Goal: Book appointment/travel/reservation

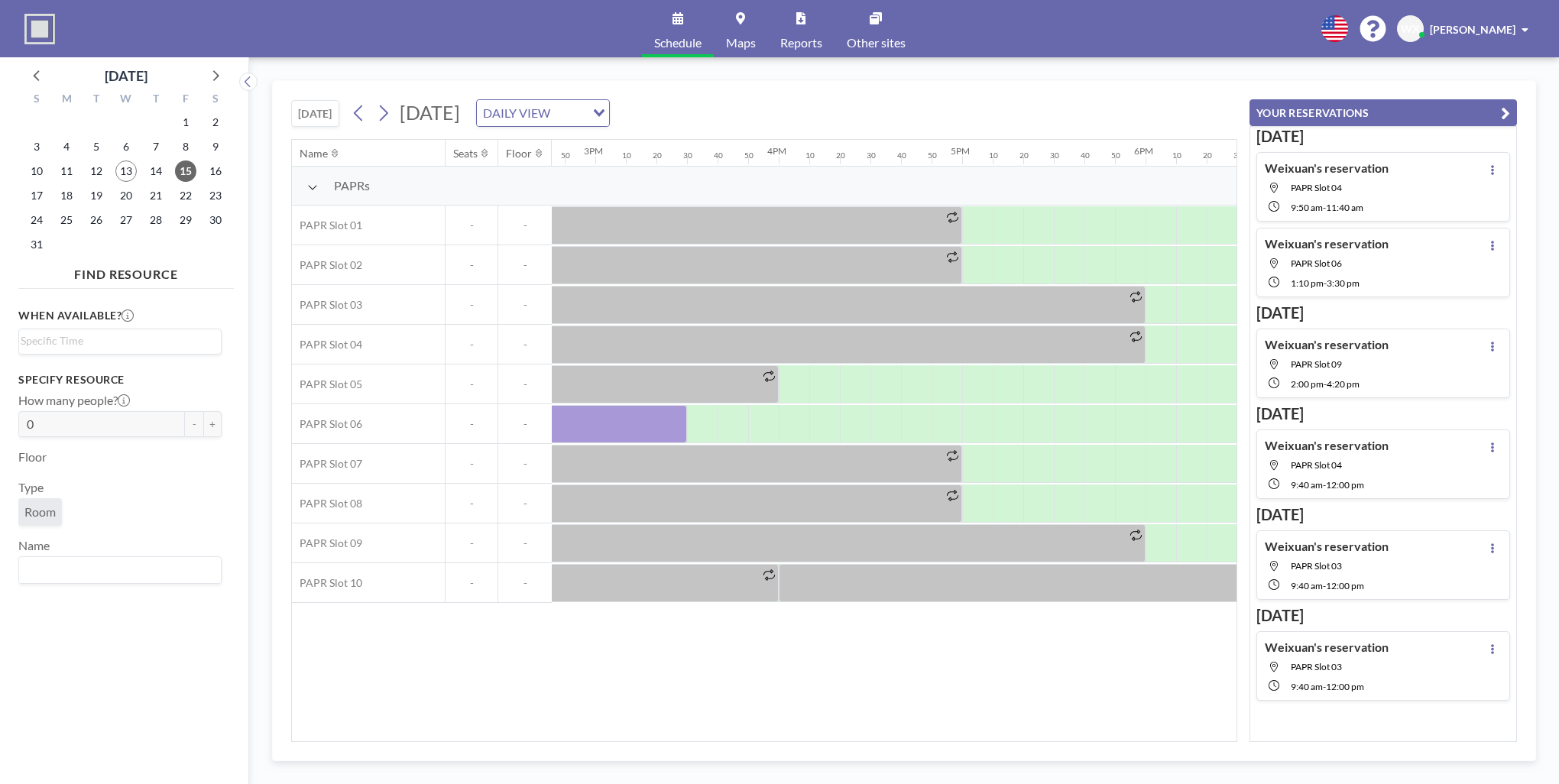
scroll to position [0, 2569]
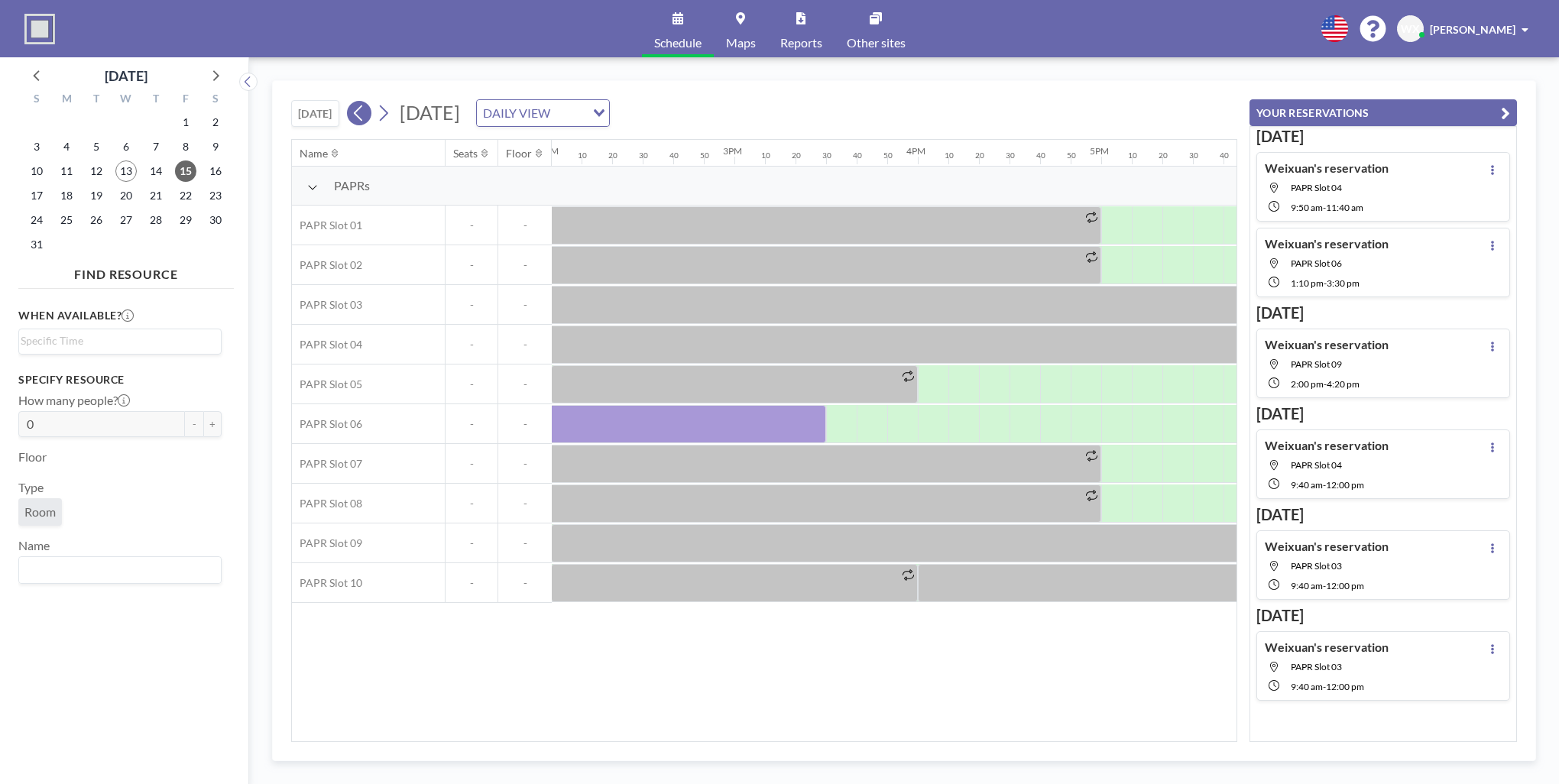
click at [356, 108] on icon at bounding box center [358, 113] width 15 height 23
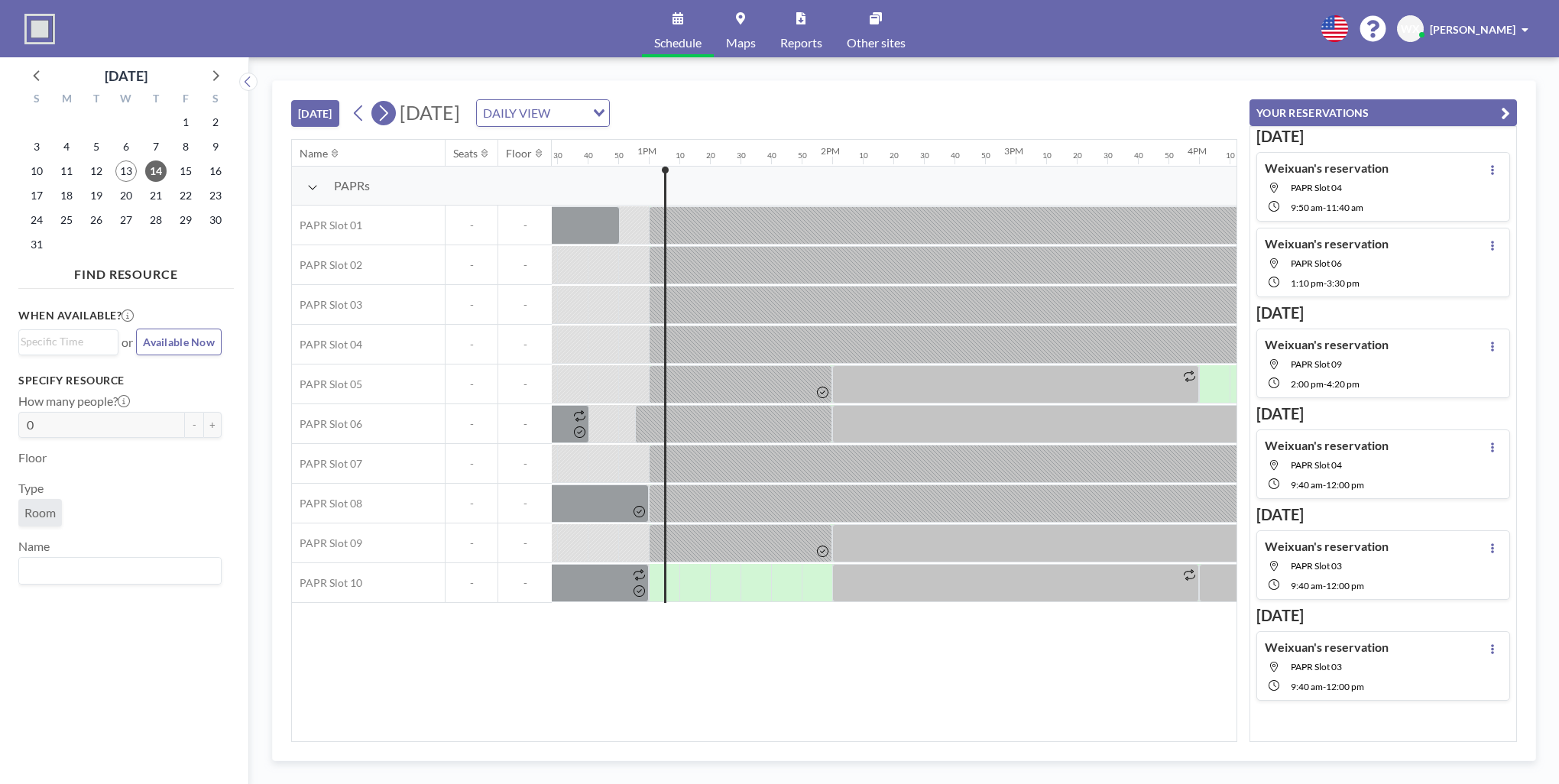
scroll to position [0, 2355]
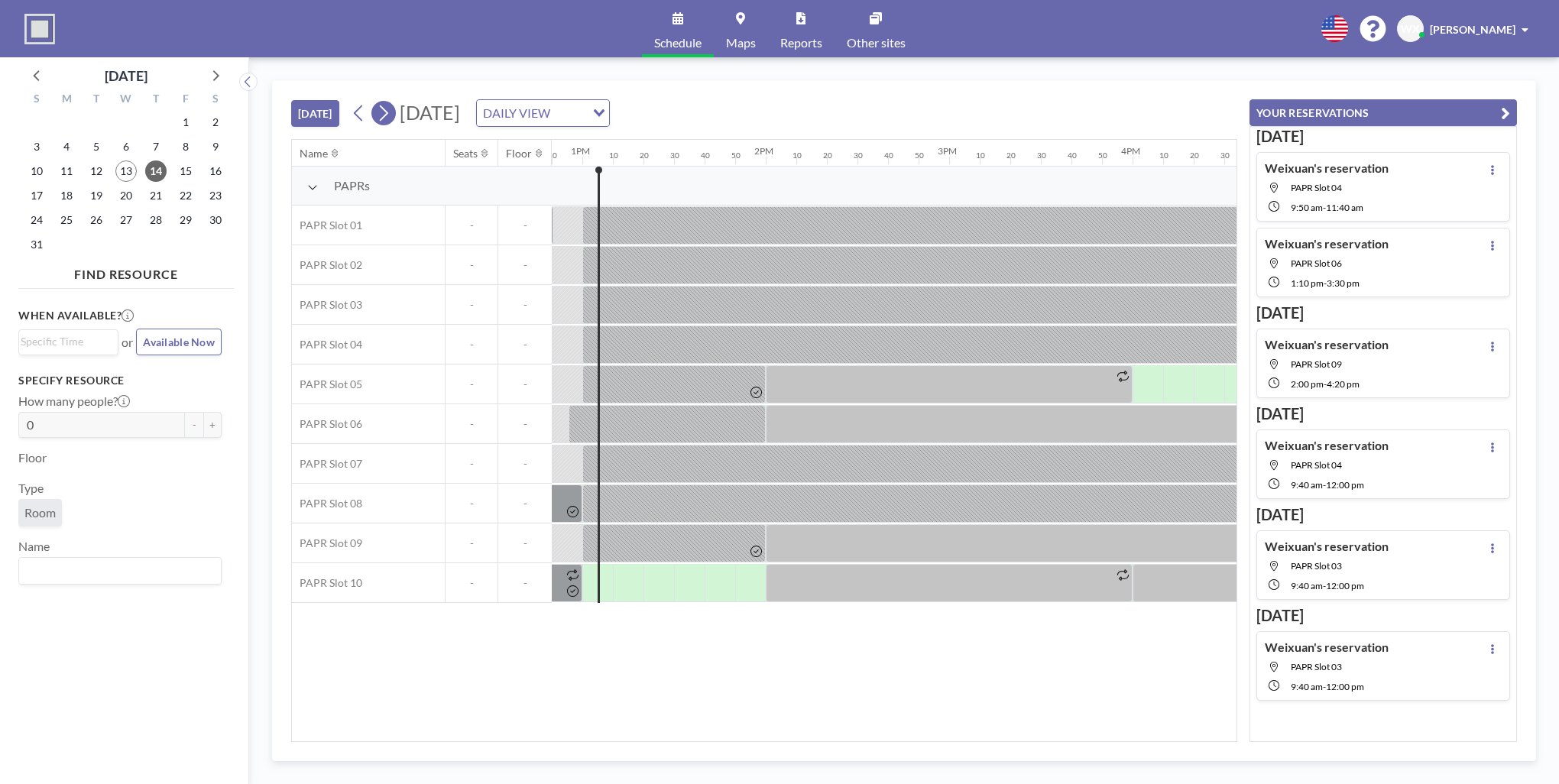
click at [391, 111] on icon at bounding box center [383, 113] width 15 height 23
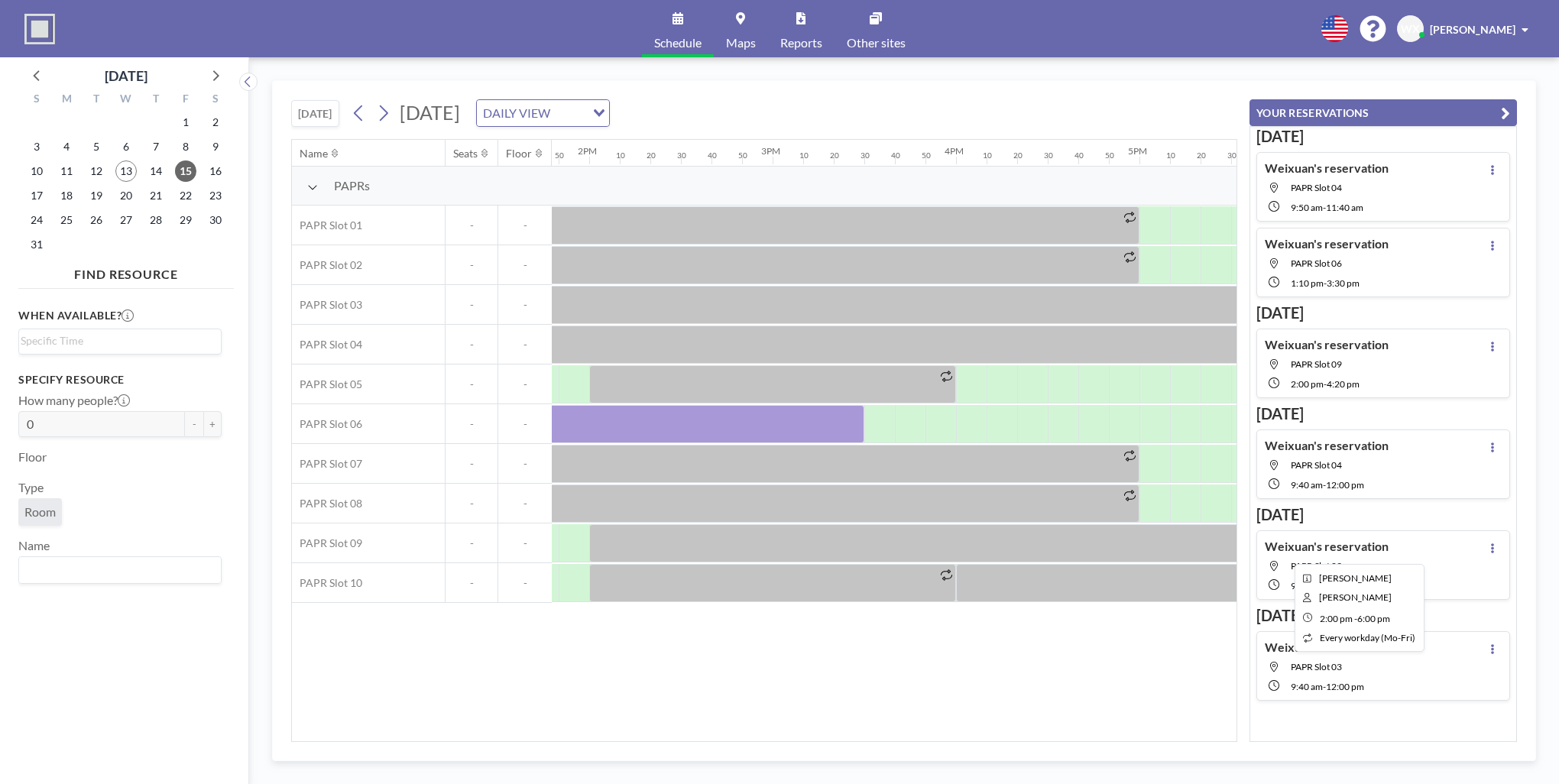
scroll to position [0, 2531]
click at [386, 114] on icon at bounding box center [383, 113] width 15 height 23
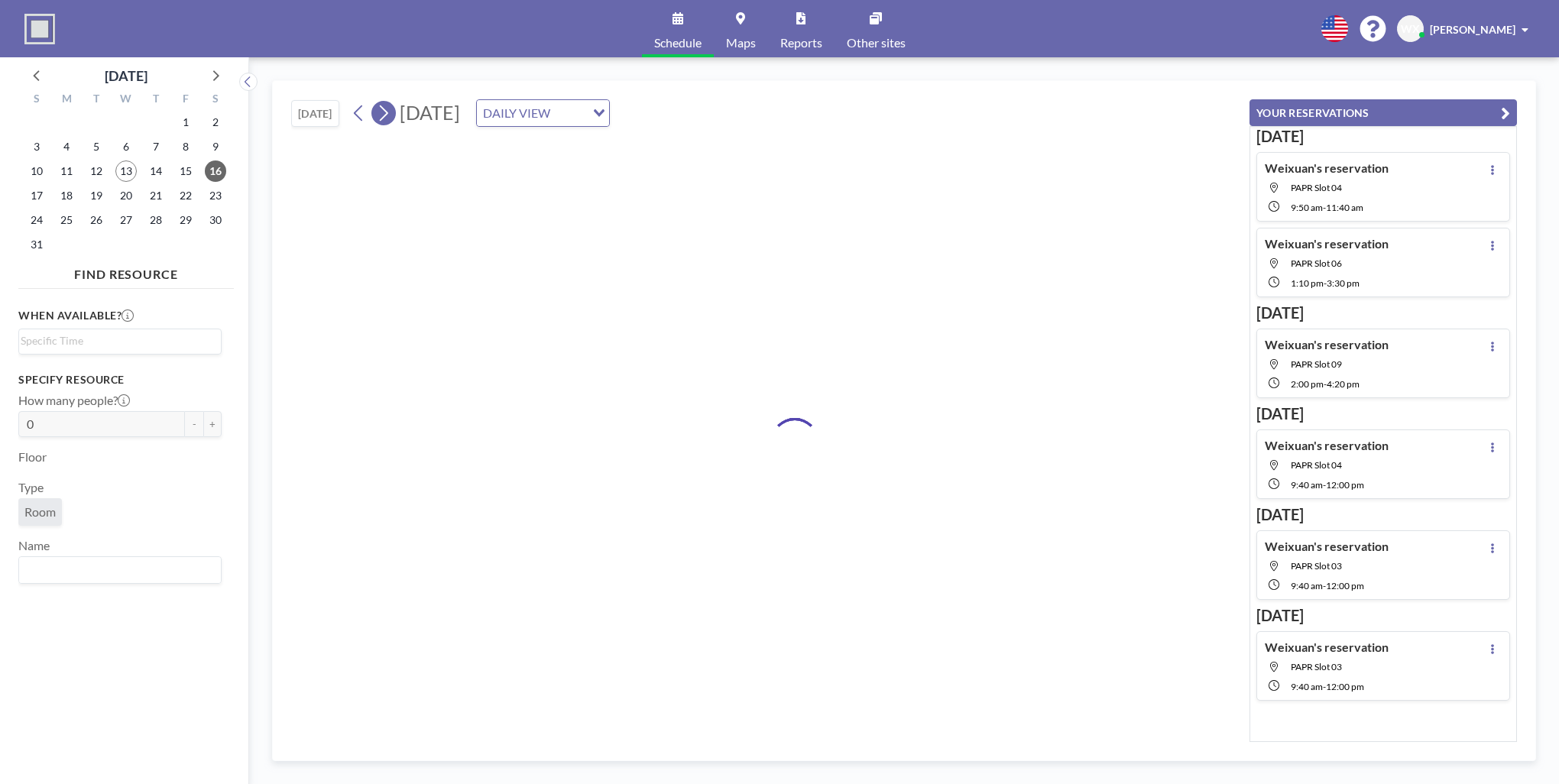
click at [386, 114] on icon at bounding box center [383, 113] width 15 height 23
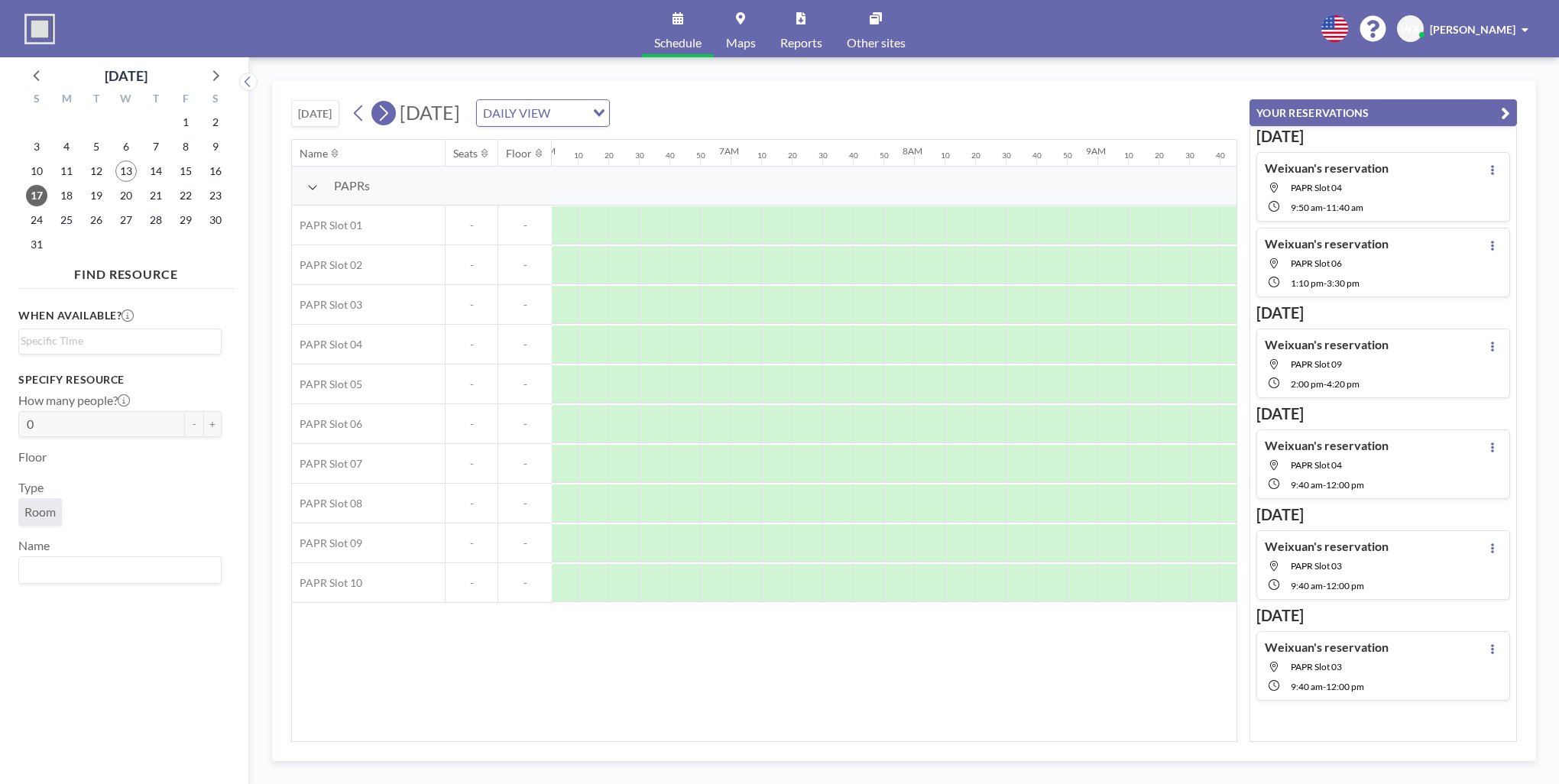
scroll to position [0, 1437]
click at [391, 113] on icon at bounding box center [383, 113] width 15 height 23
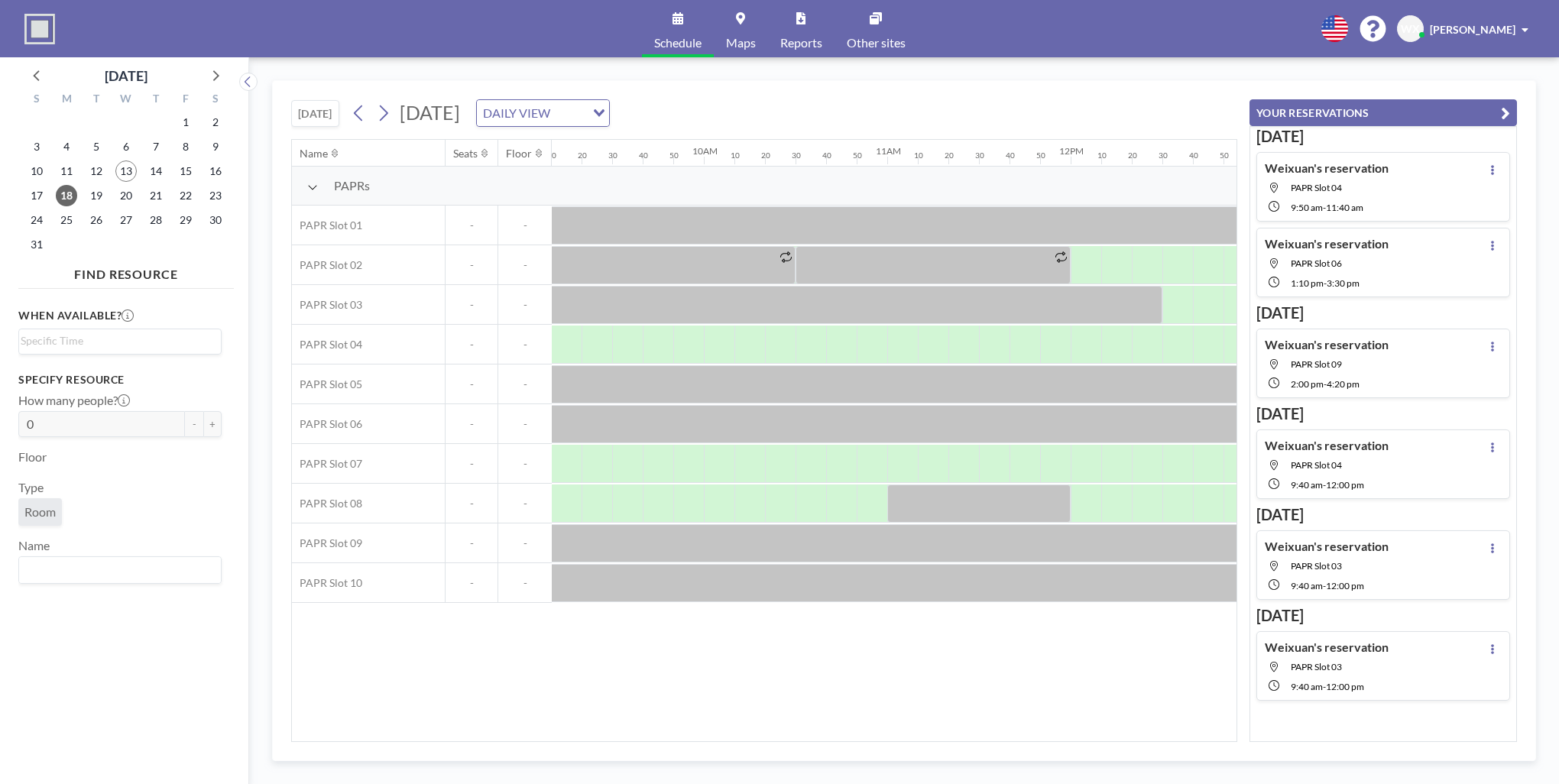
scroll to position [0, 1766]
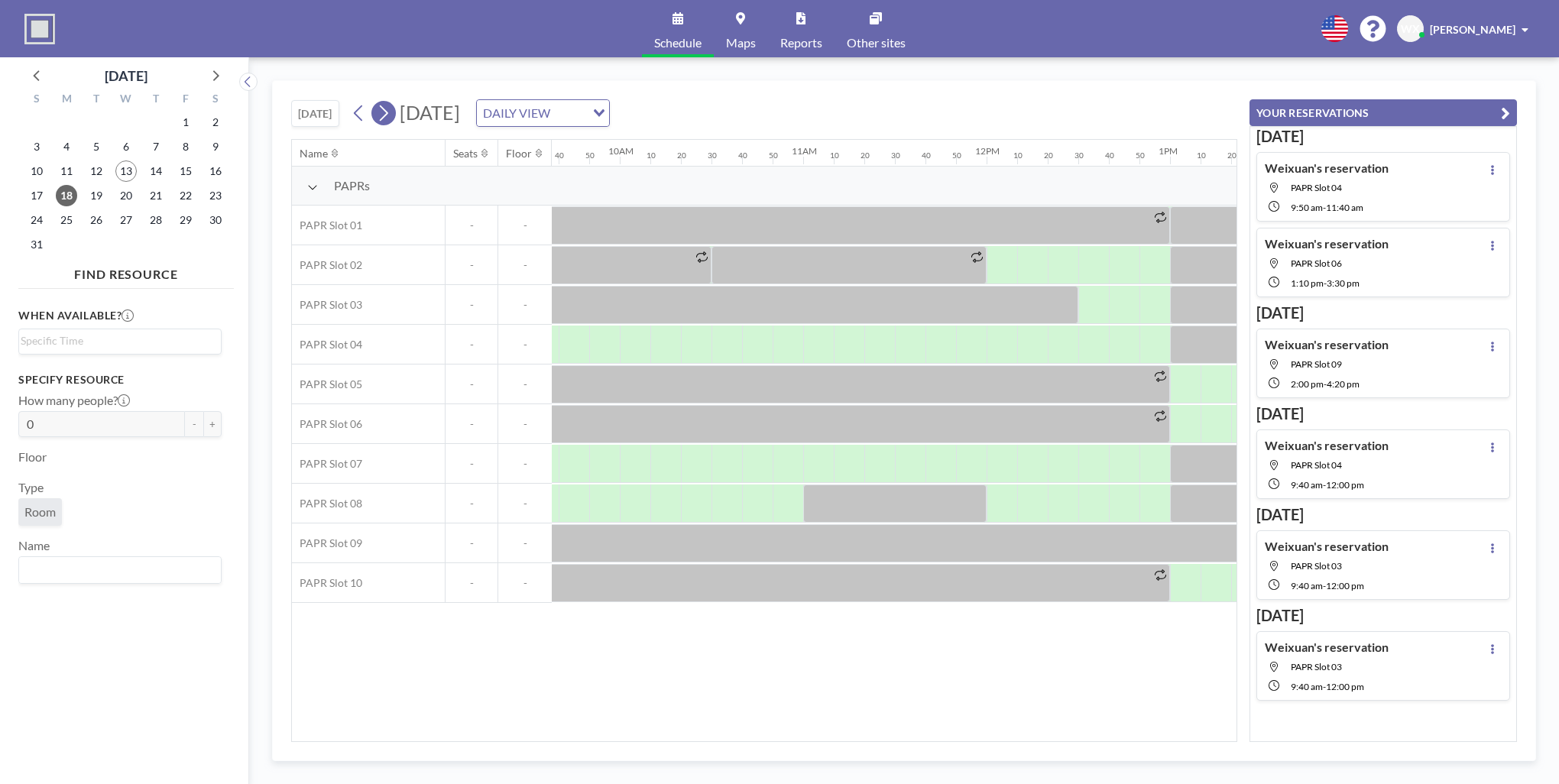
click at [382, 109] on icon at bounding box center [383, 113] width 15 height 23
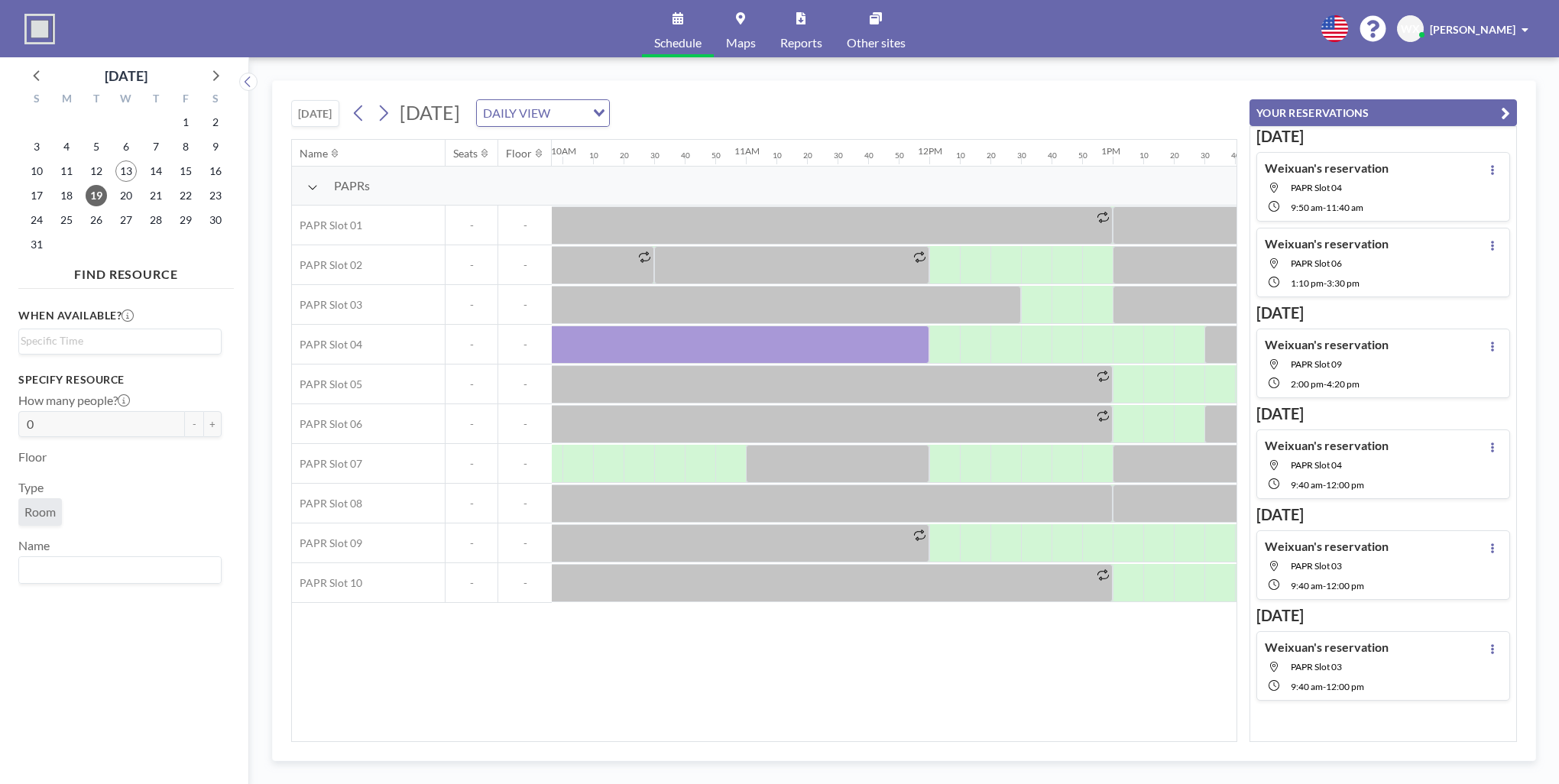
scroll to position [0, 1825]
click at [393, 108] on button at bounding box center [384, 113] width 24 height 24
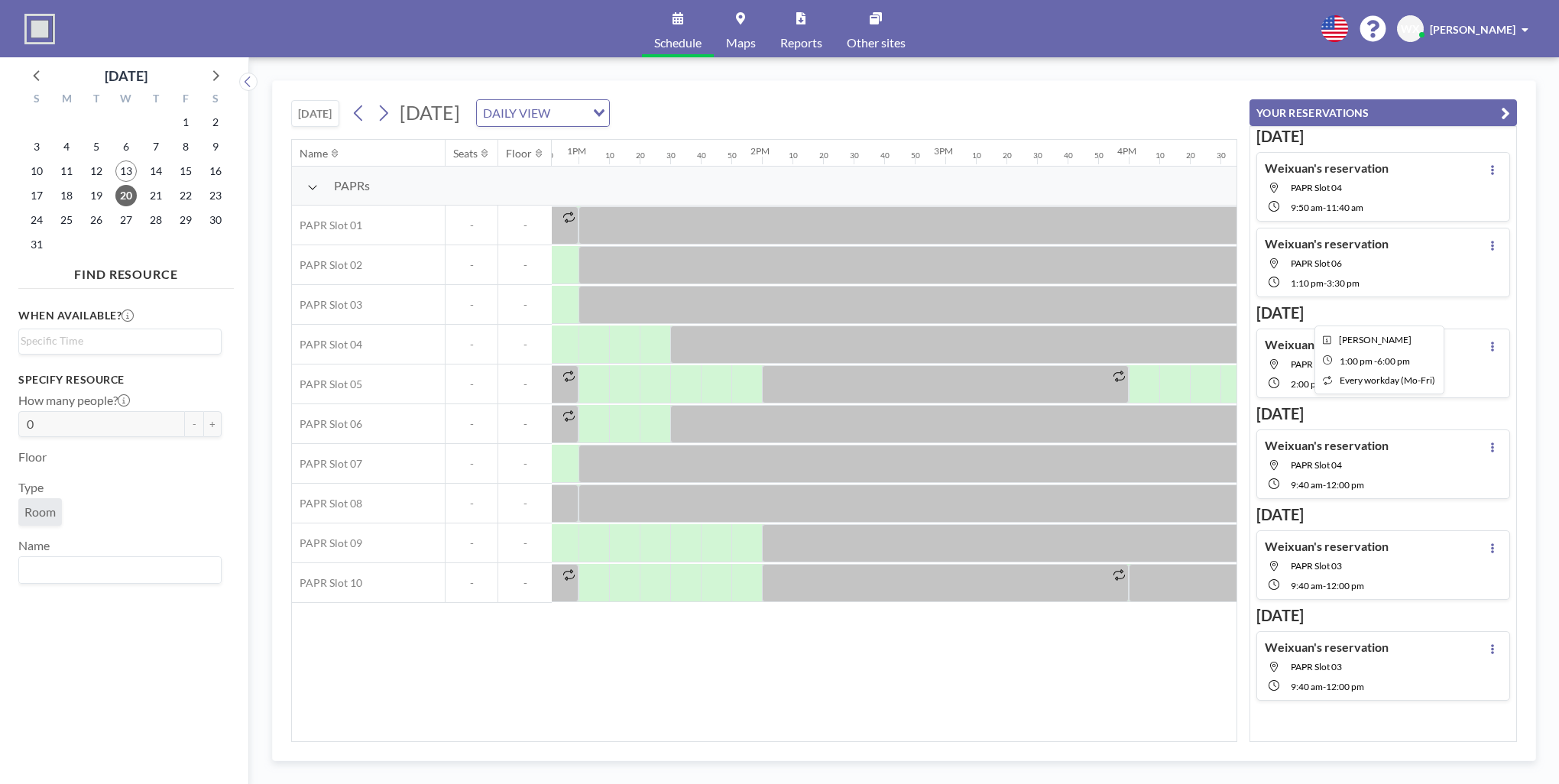
scroll to position [0, 2359]
click at [391, 115] on icon at bounding box center [383, 113] width 15 height 23
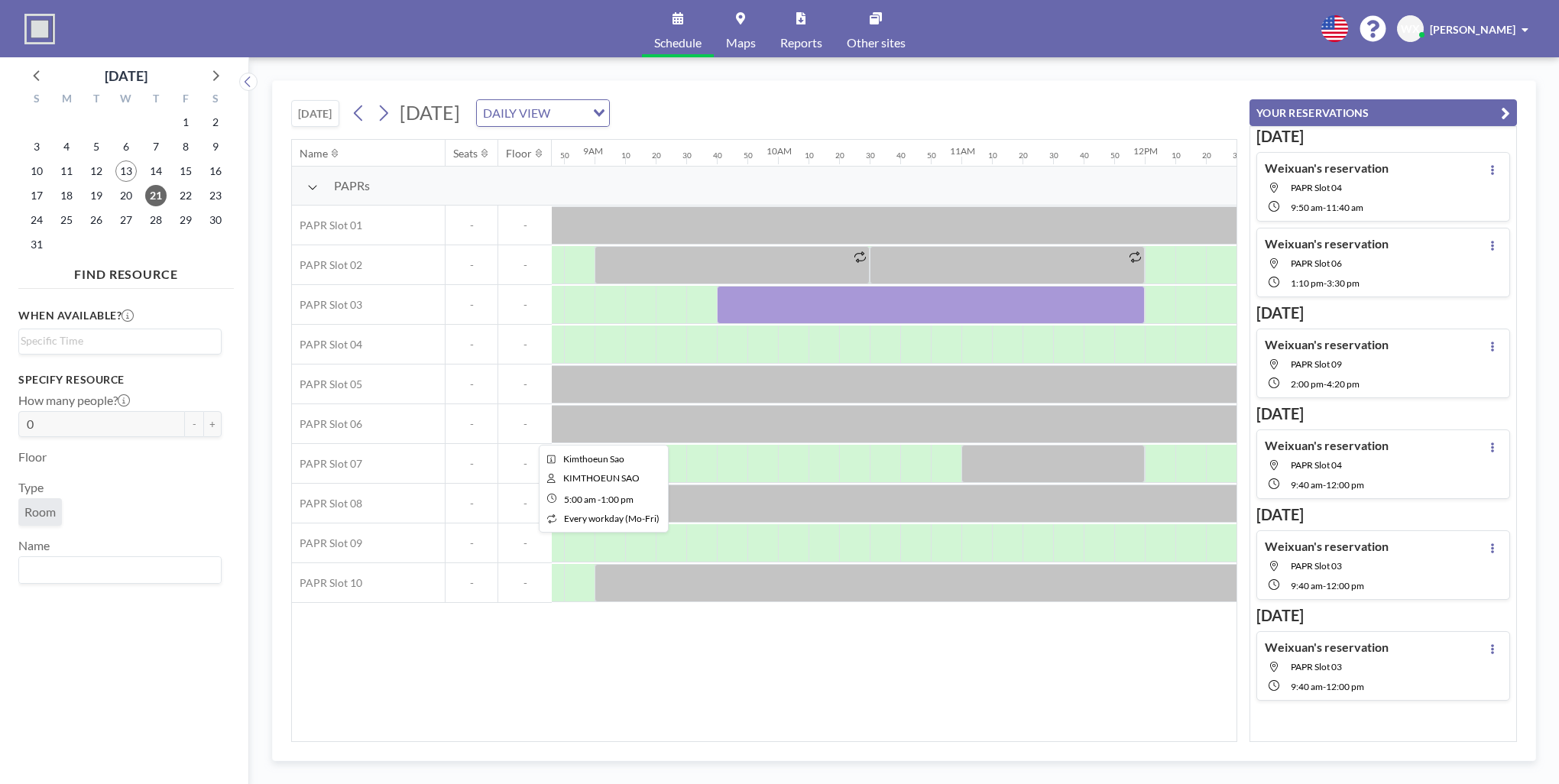
scroll to position [0, 1612]
click at [358, 108] on icon at bounding box center [358, 113] width 15 height 23
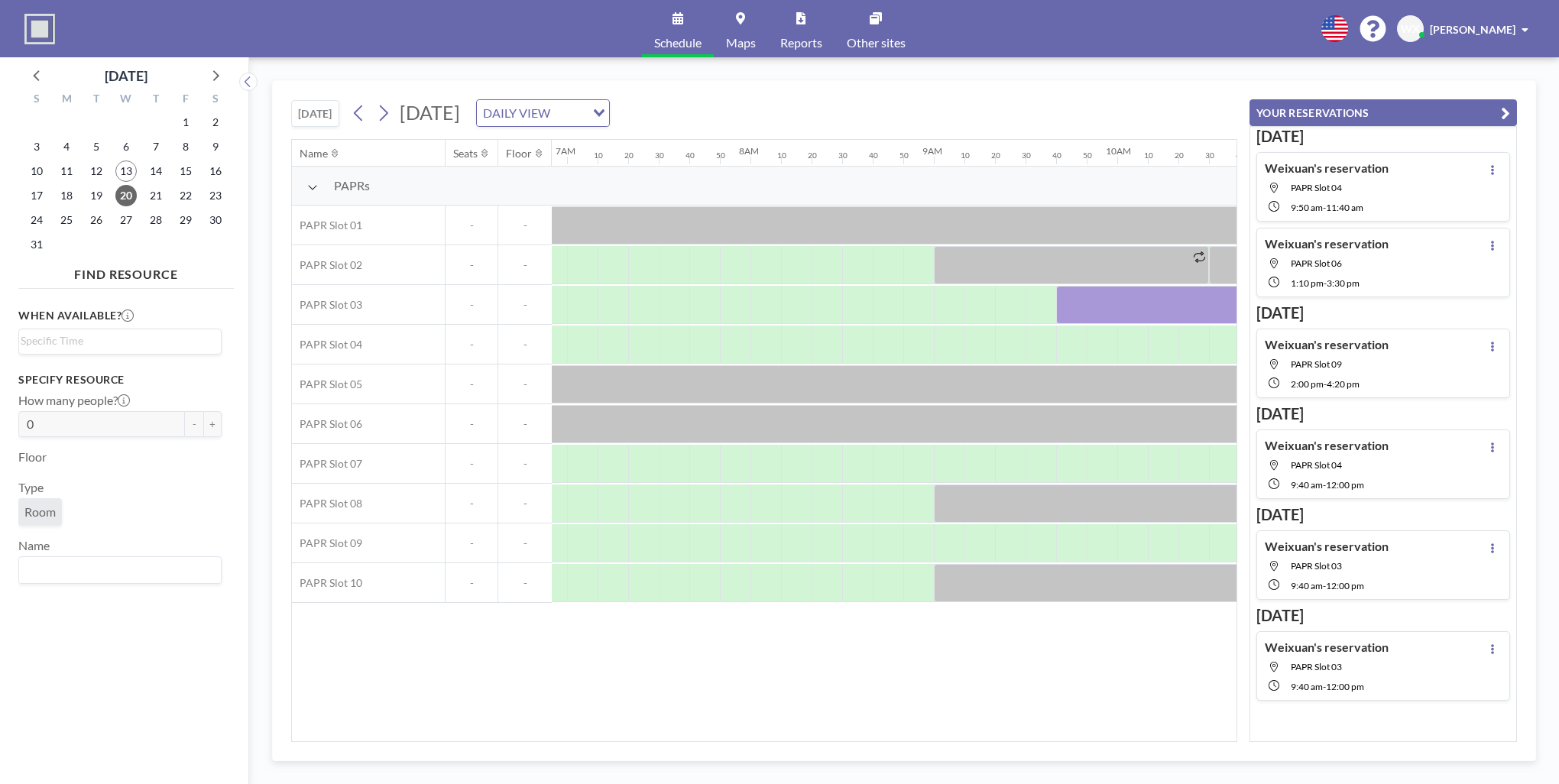
scroll to position [0, 1437]
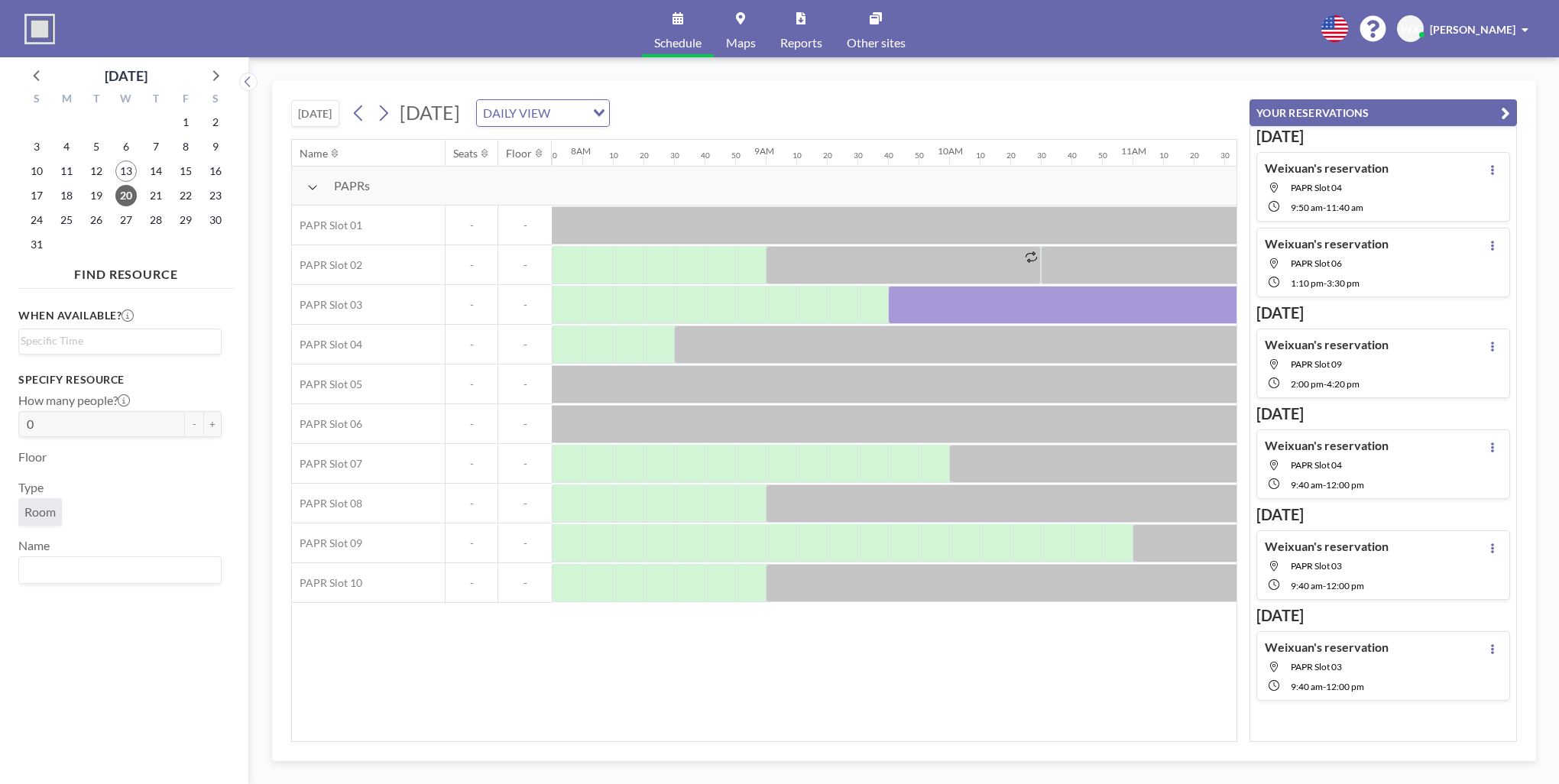
click at [376, 67] on div "[DATE] [DATE] DAILY VIEW Loading... Name Seats Floor 12AM 10 20 30 40 50 1AM 10…" at bounding box center [904, 420] width 1310 height 726
click at [366, 116] on icon at bounding box center [358, 113] width 15 height 23
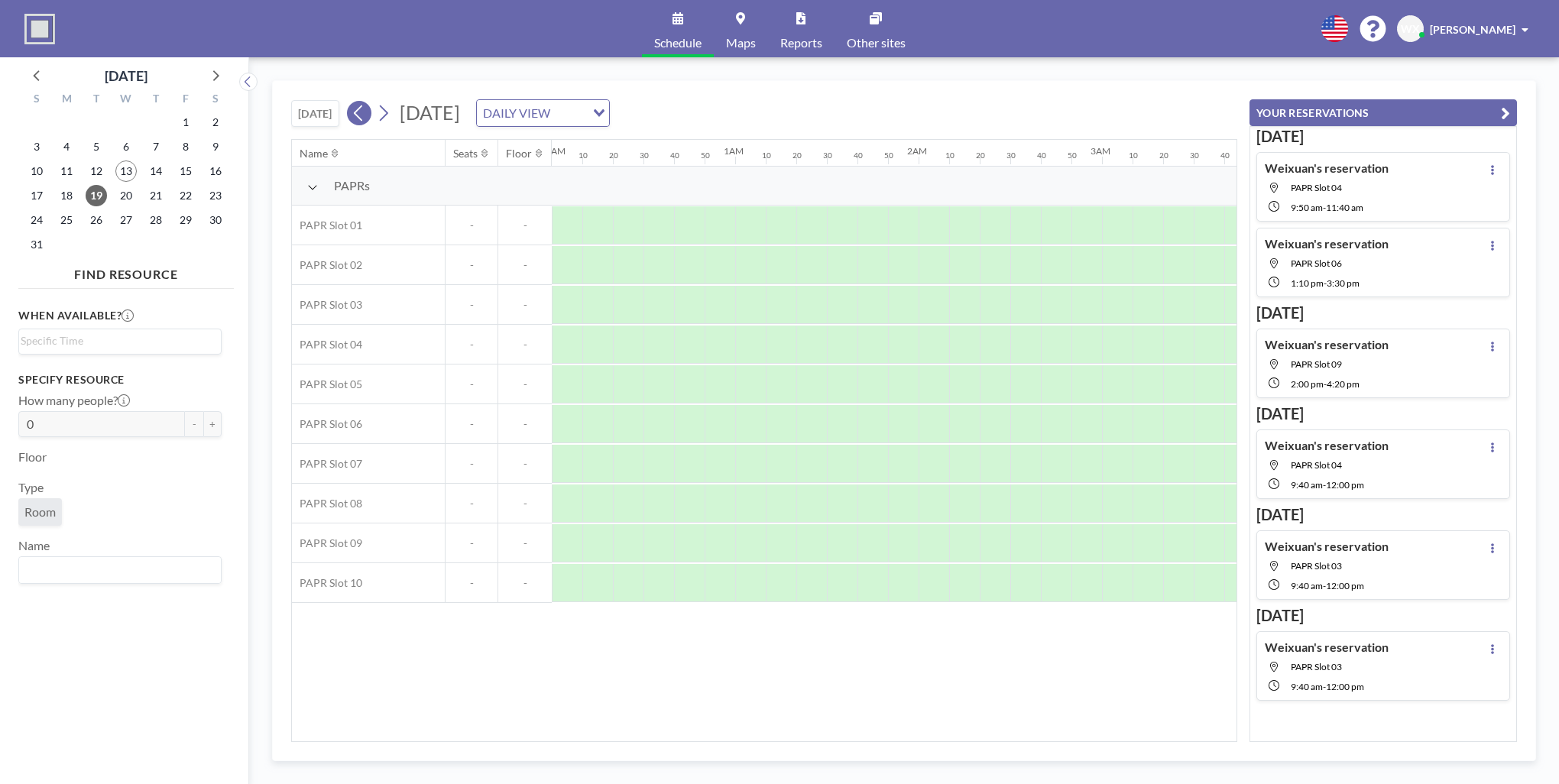
click at [366, 116] on icon at bounding box center [358, 113] width 15 height 23
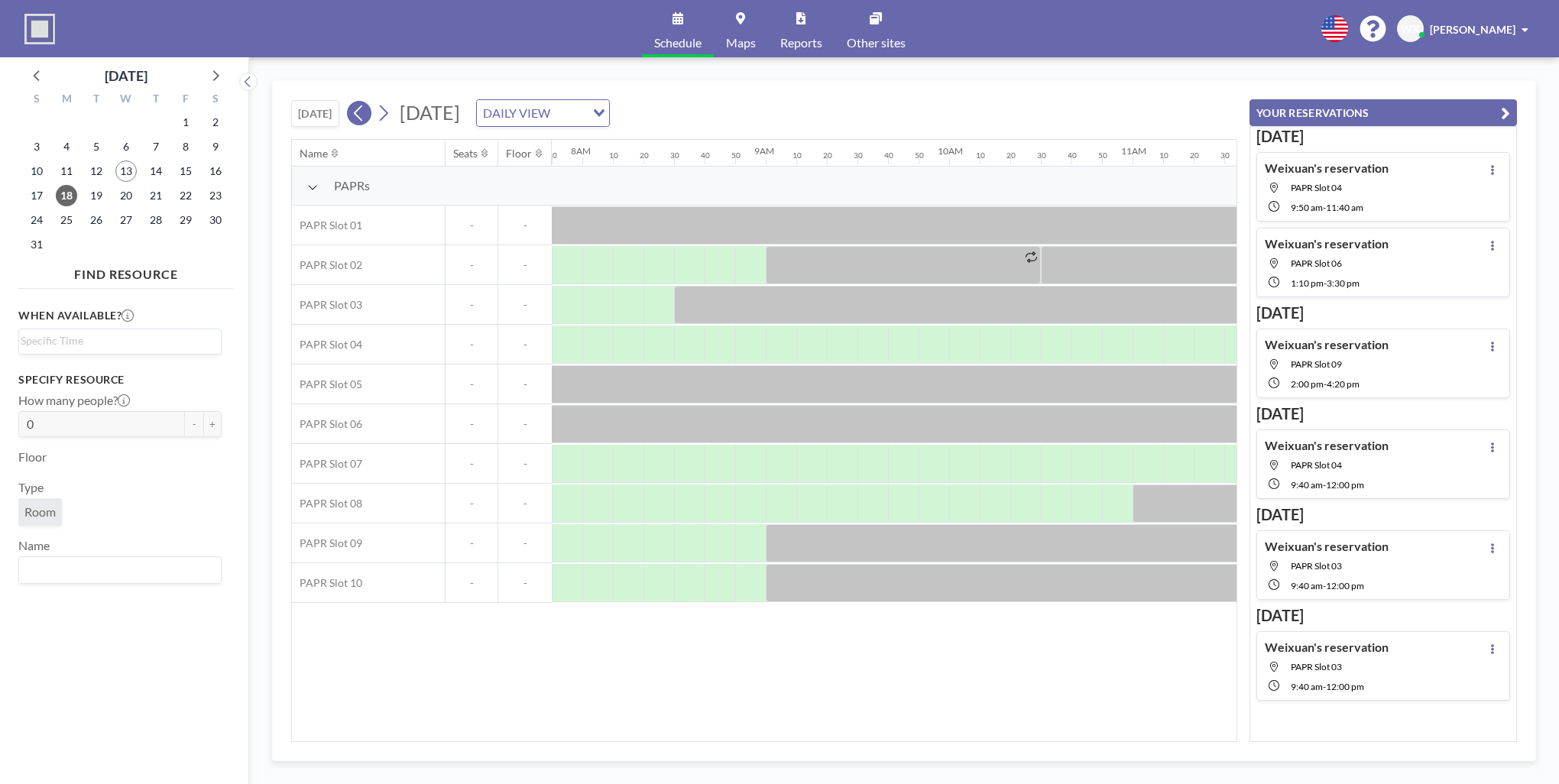
click at [366, 116] on icon at bounding box center [358, 113] width 15 height 23
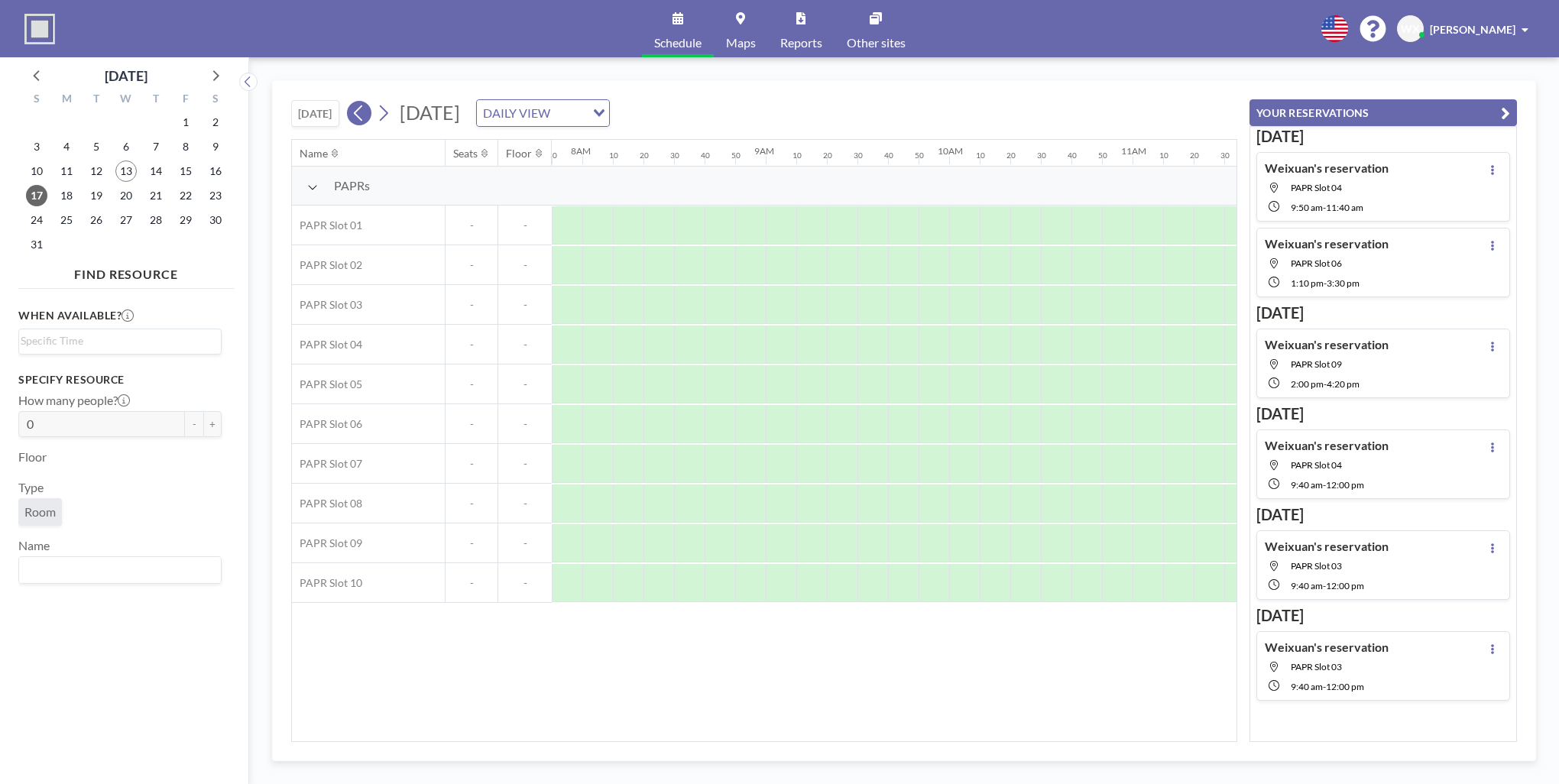
click at [366, 116] on icon at bounding box center [358, 113] width 15 height 23
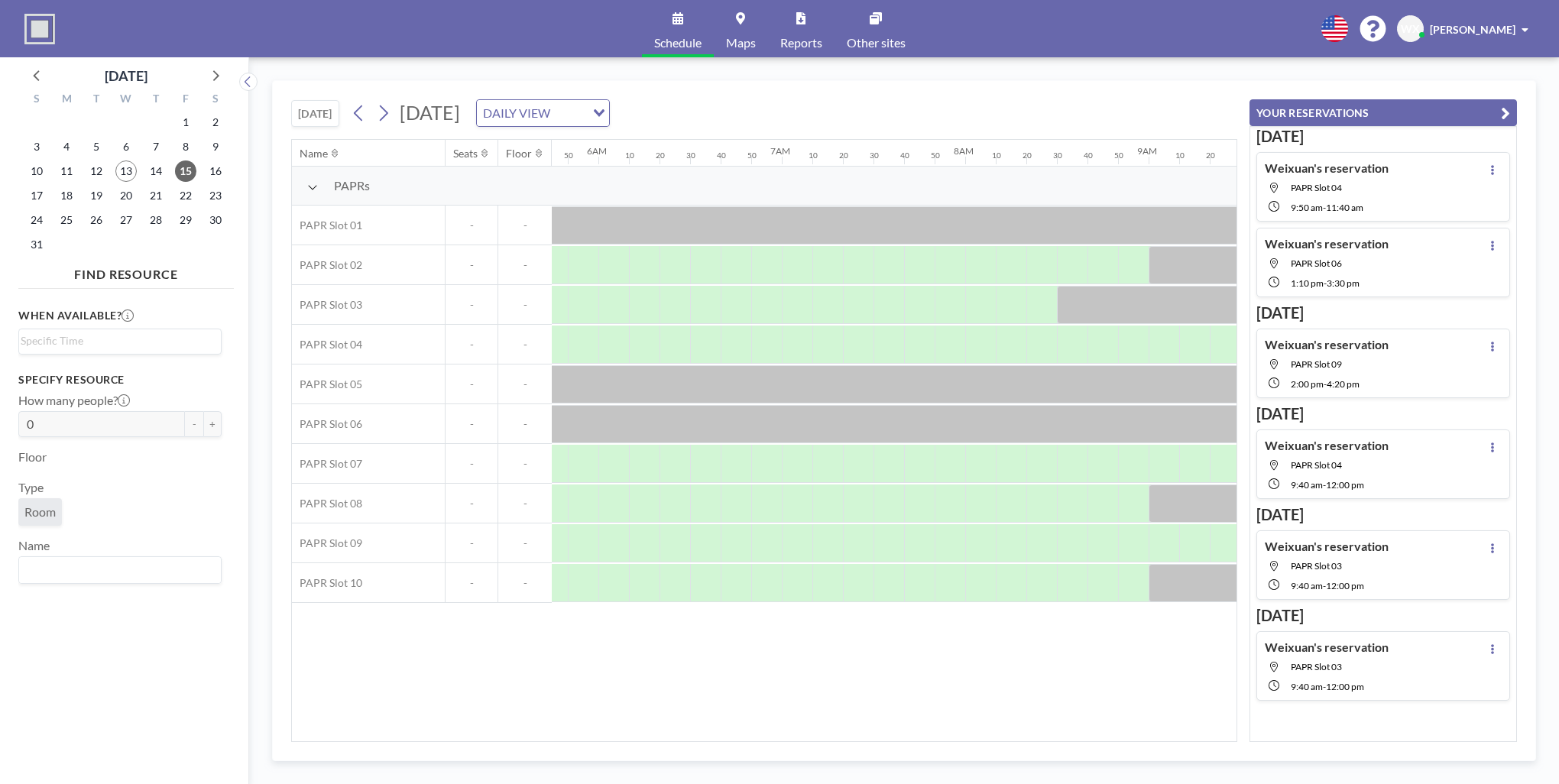
click at [317, 113] on button "[DATE]" at bounding box center [315, 114] width 48 height 27
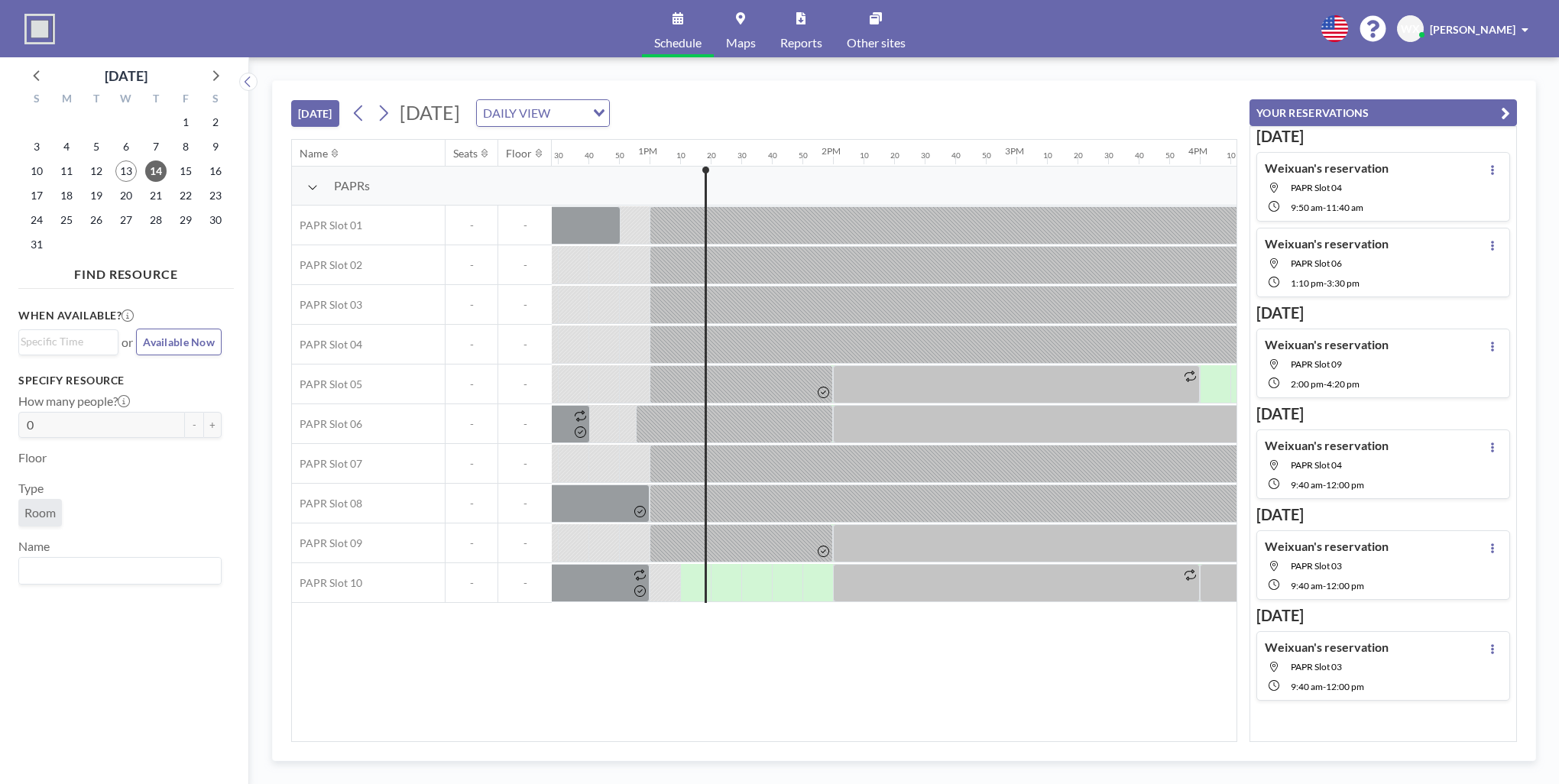
scroll to position [0, 2385]
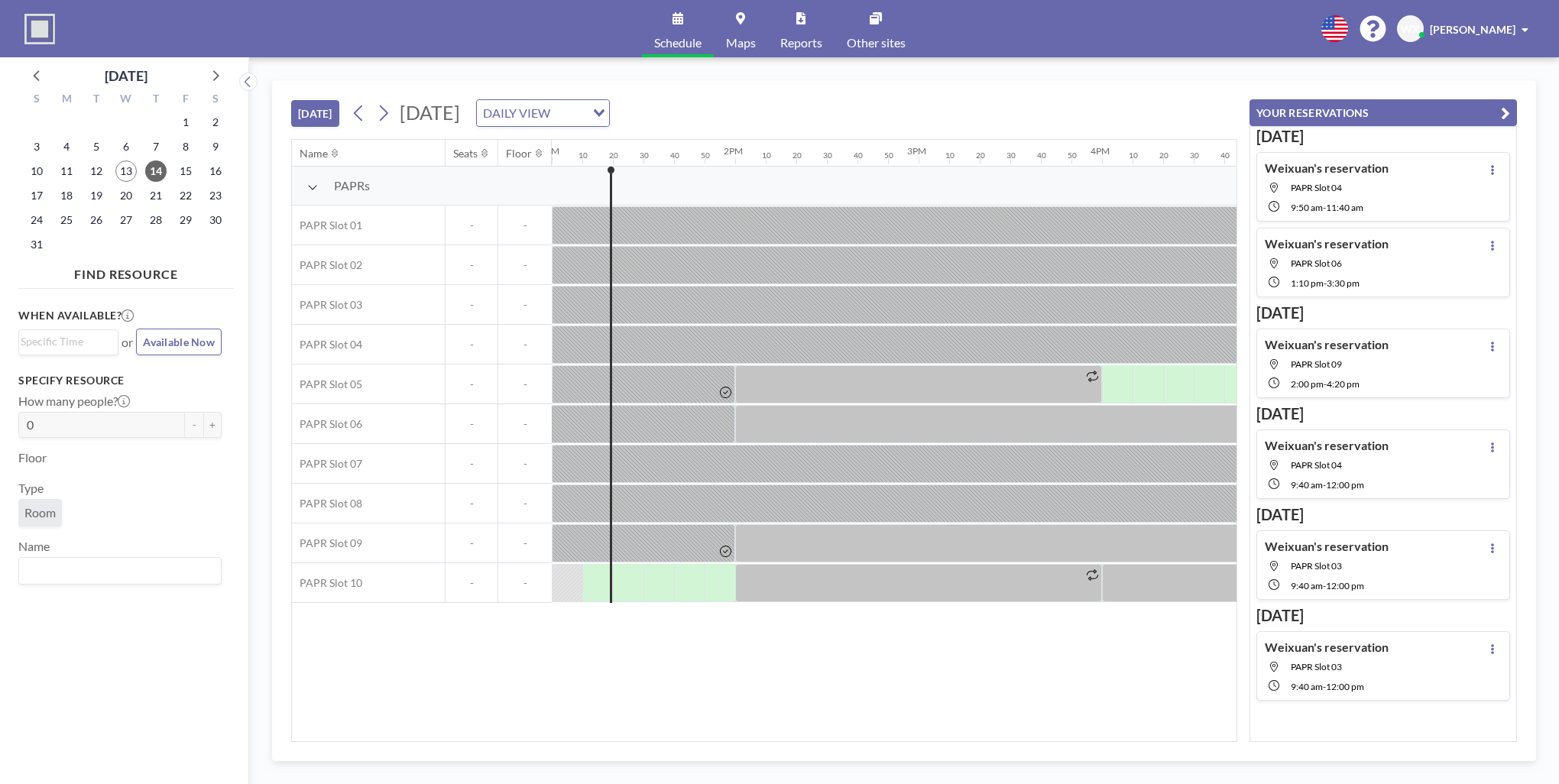
click at [1087, 78] on div "[DATE] [DATE] DAILY VIEW Loading... Name Seats Floor 12AM 10 20 30 40 50 1AM 10…" at bounding box center [904, 420] width 1310 height 726
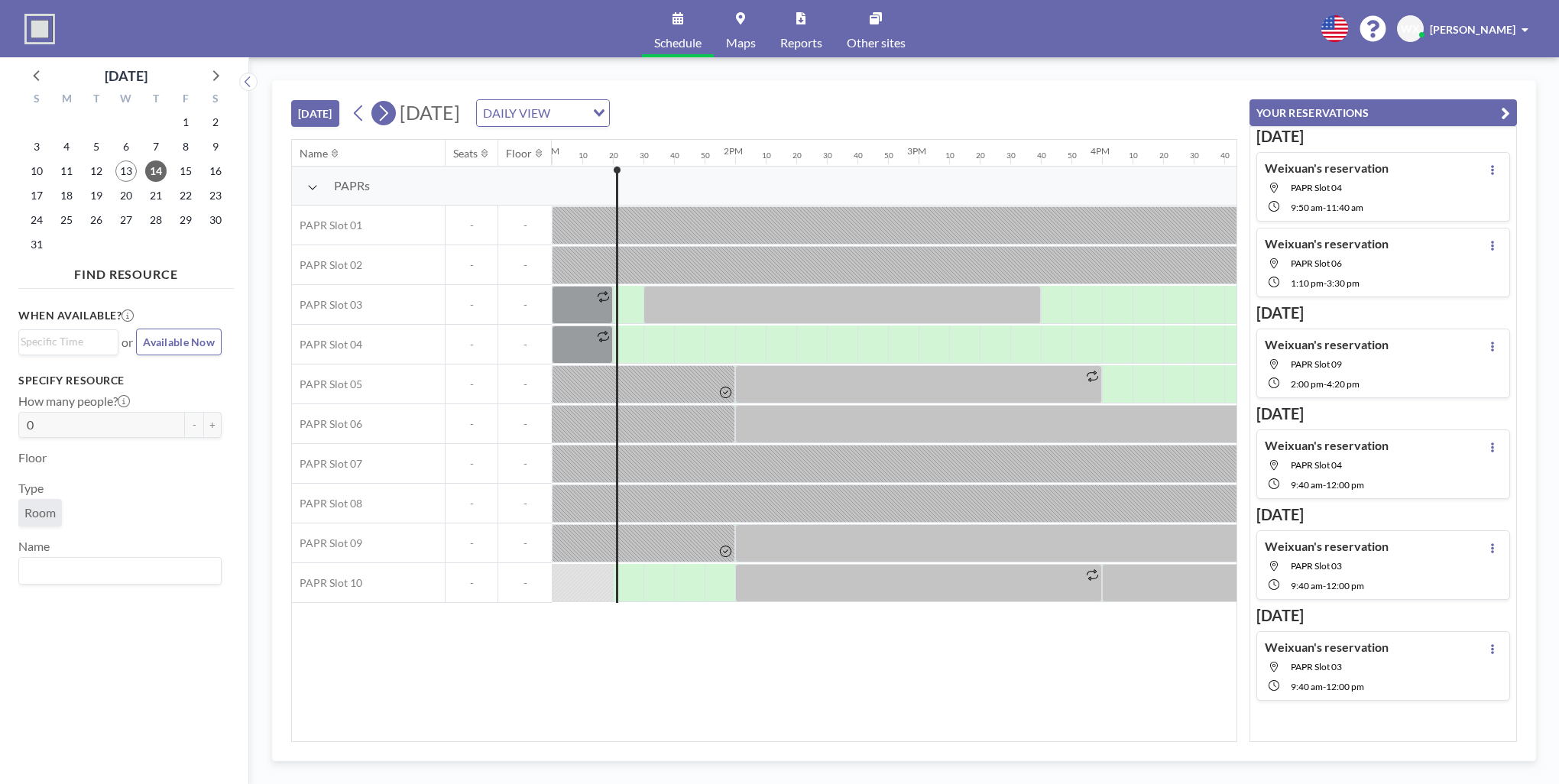
click at [384, 114] on icon at bounding box center [383, 113] width 15 height 23
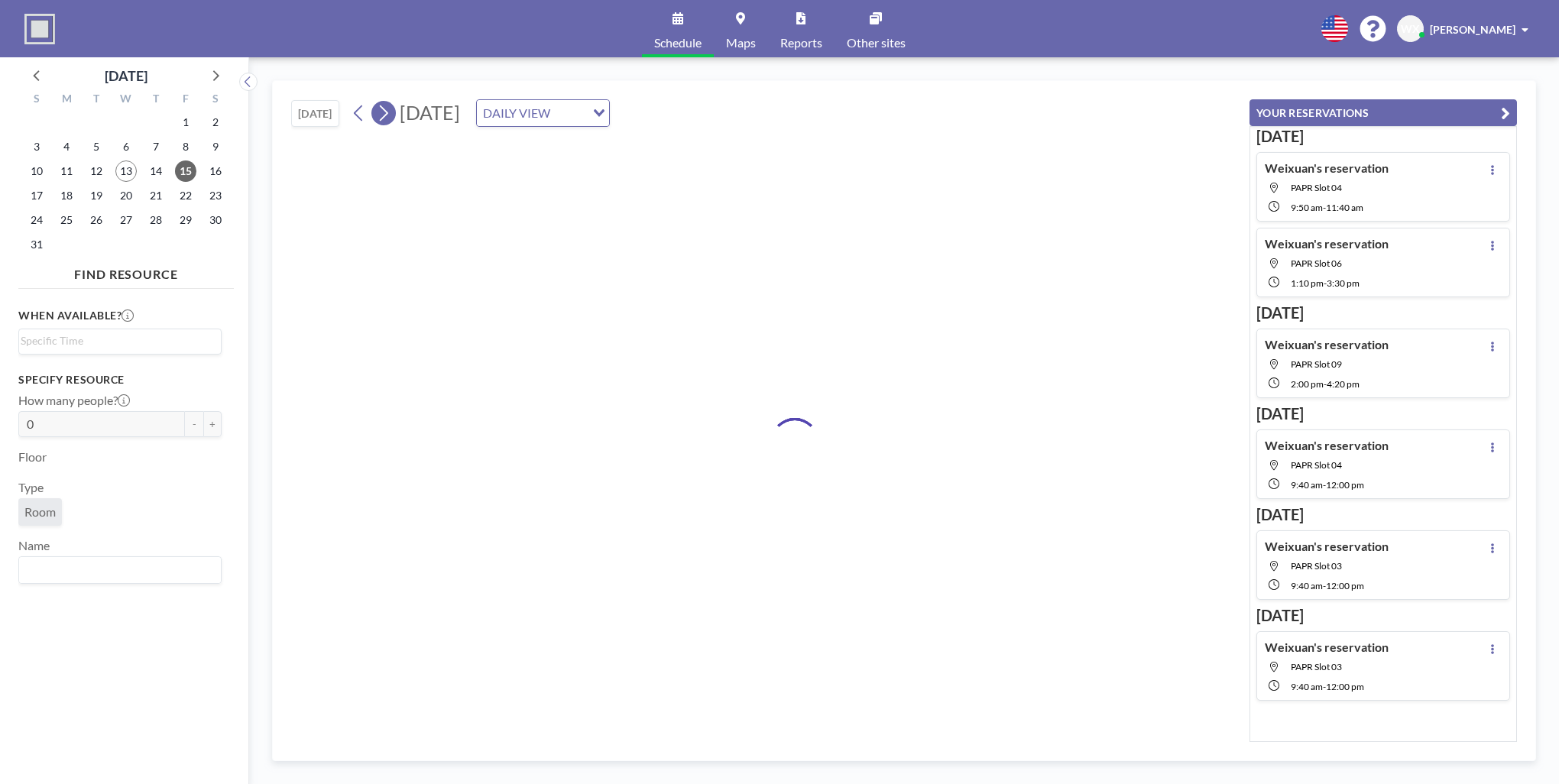
click at [384, 114] on icon at bounding box center [383, 113] width 15 height 23
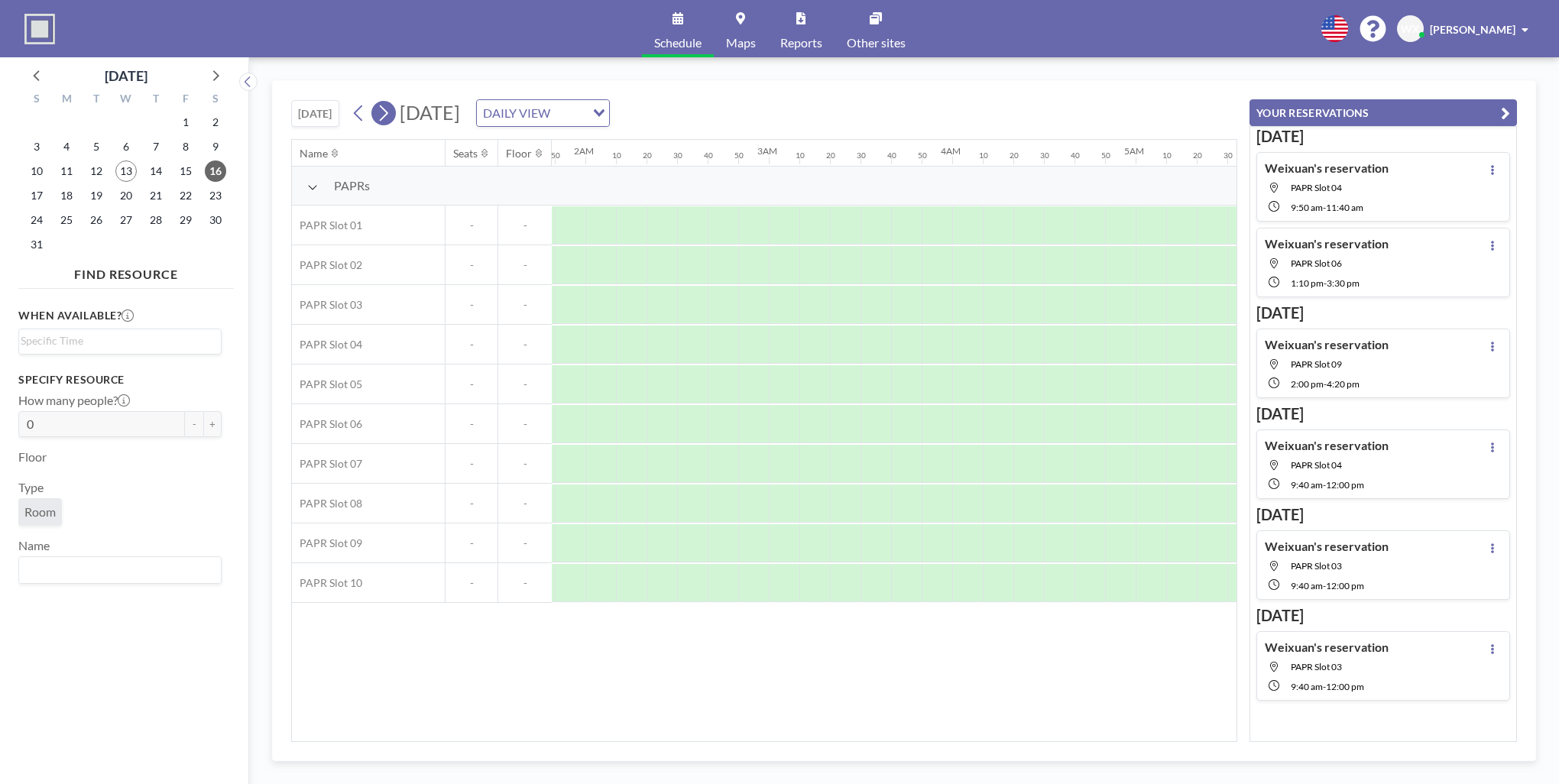
click at [384, 114] on icon at bounding box center [383, 113] width 15 height 23
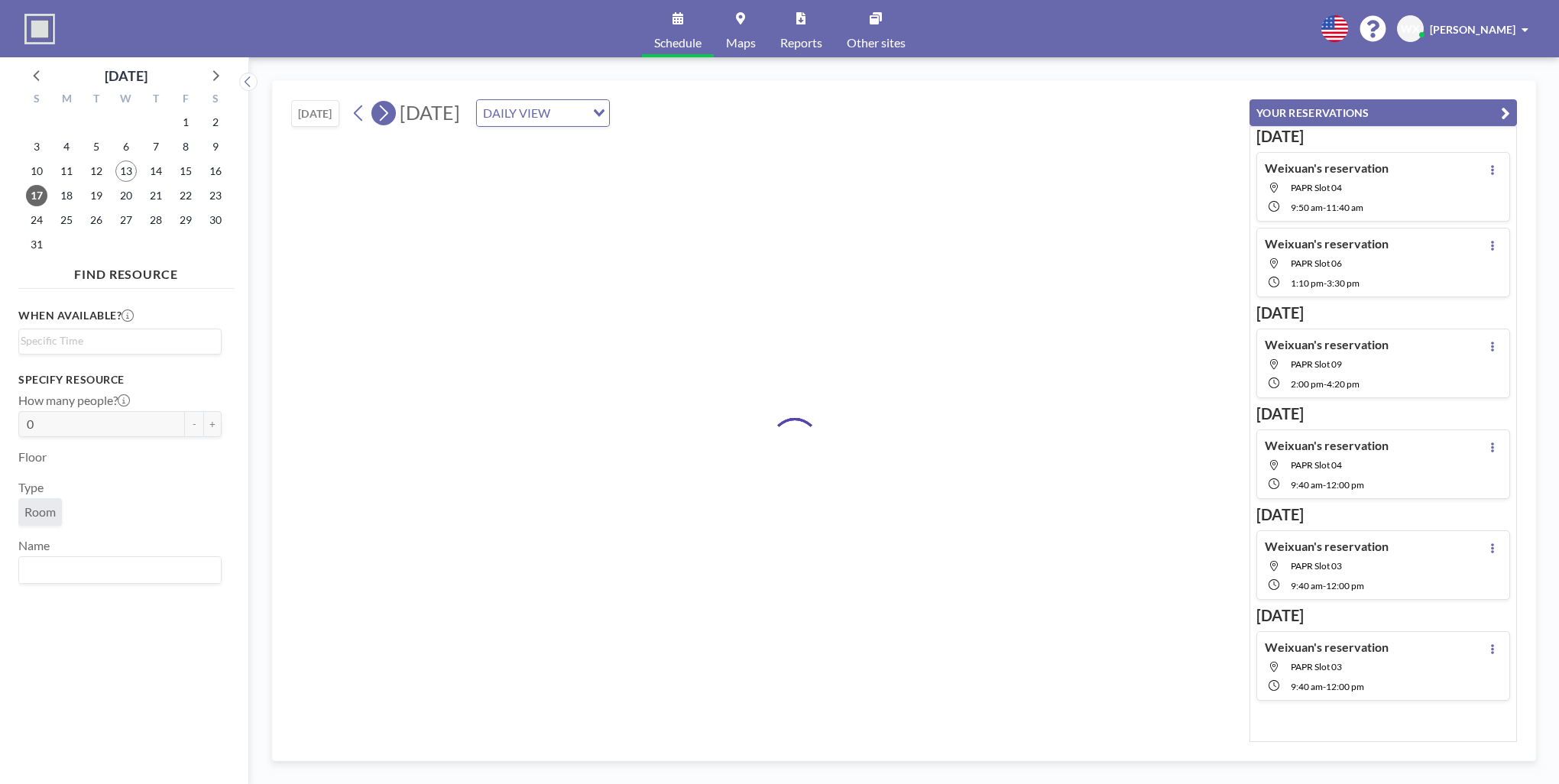
click at [384, 114] on icon at bounding box center [383, 113] width 15 height 23
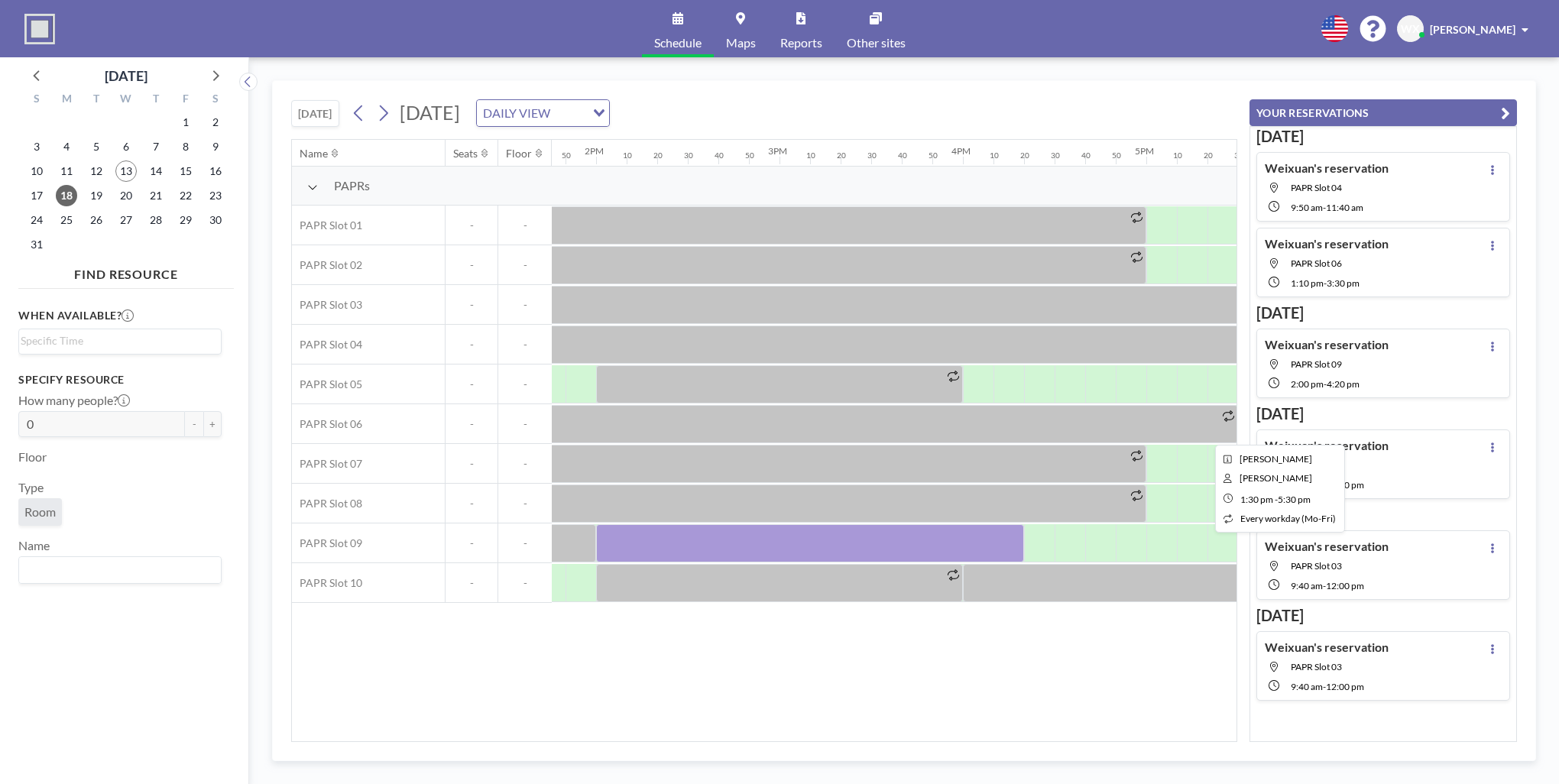
scroll to position [0, 2525]
click at [921, 539] on div at bounding box center [810, 544] width 428 height 38
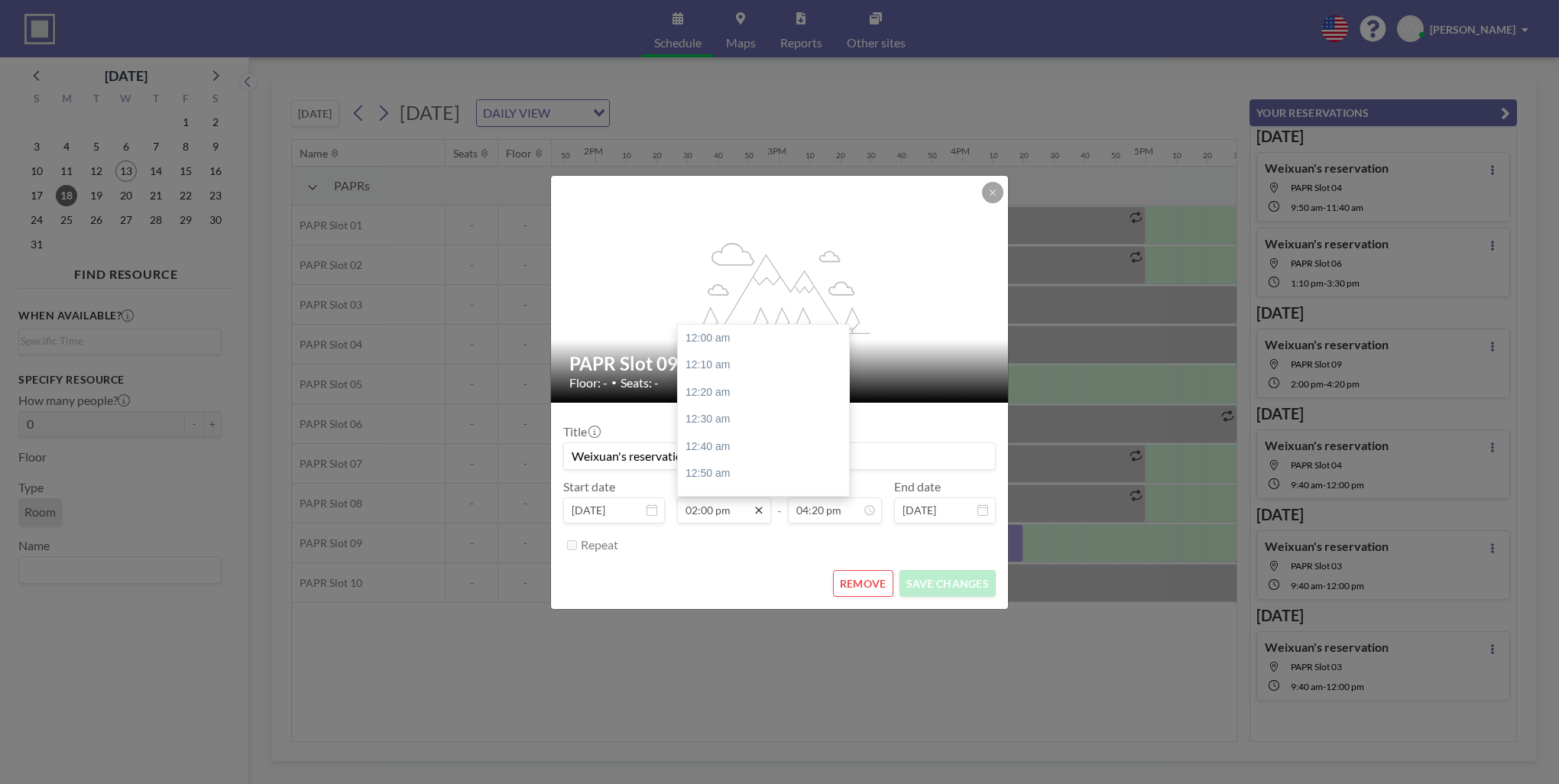
scroll to position [2285, 0]
click at [727, 401] on div "02:20 pm" at bounding box center [767, 392] width 179 height 27
type input "02:20 pm"
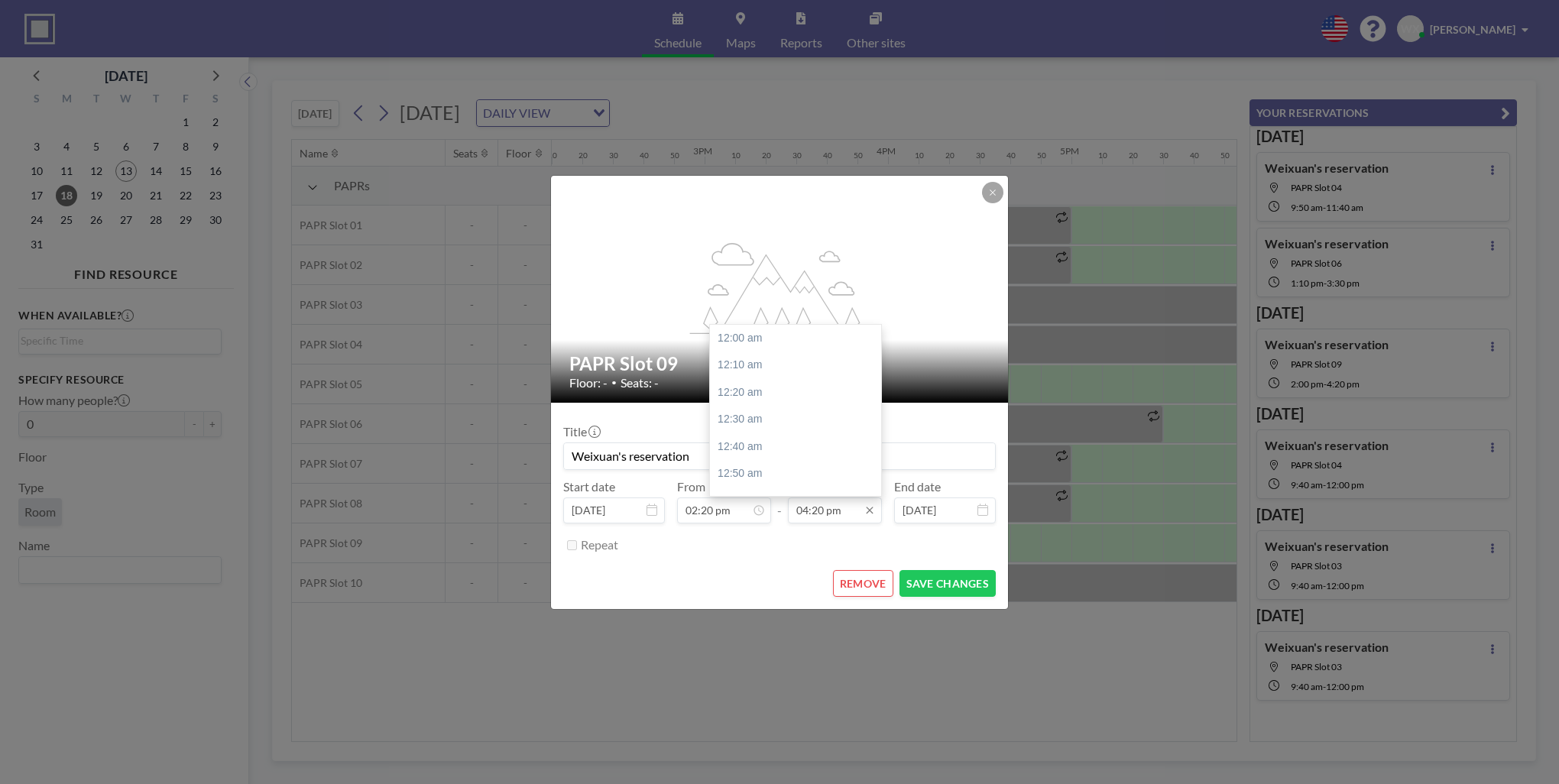
scroll to position [2665, 0]
click at [746, 397] on div "04:40 pm" at bounding box center [799, 392] width 179 height 27
type input "04:40 pm"
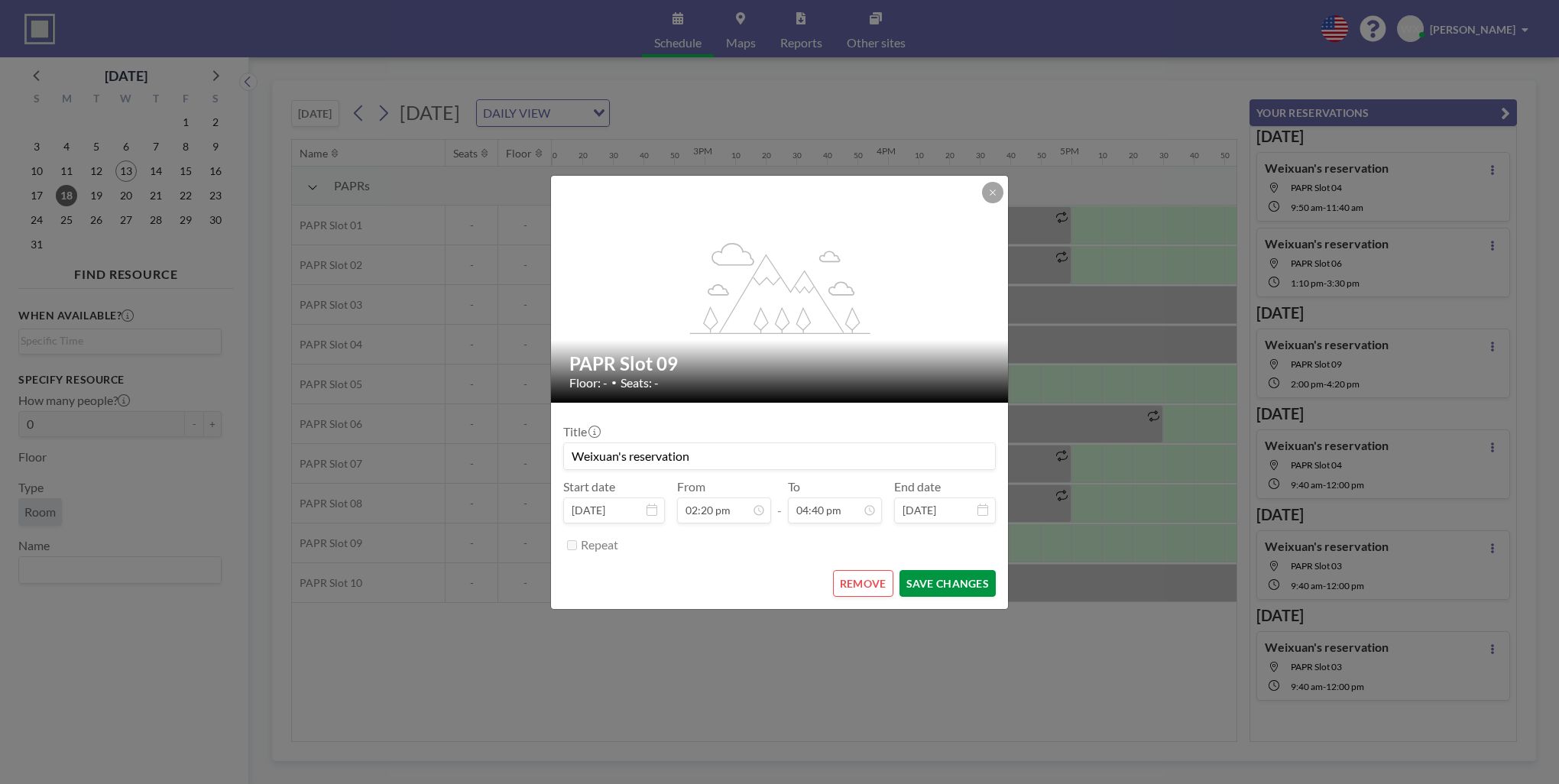
click at [962, 580] on button "SAVE CHANGES" at bounding box center [948, 583] width 96 height 27
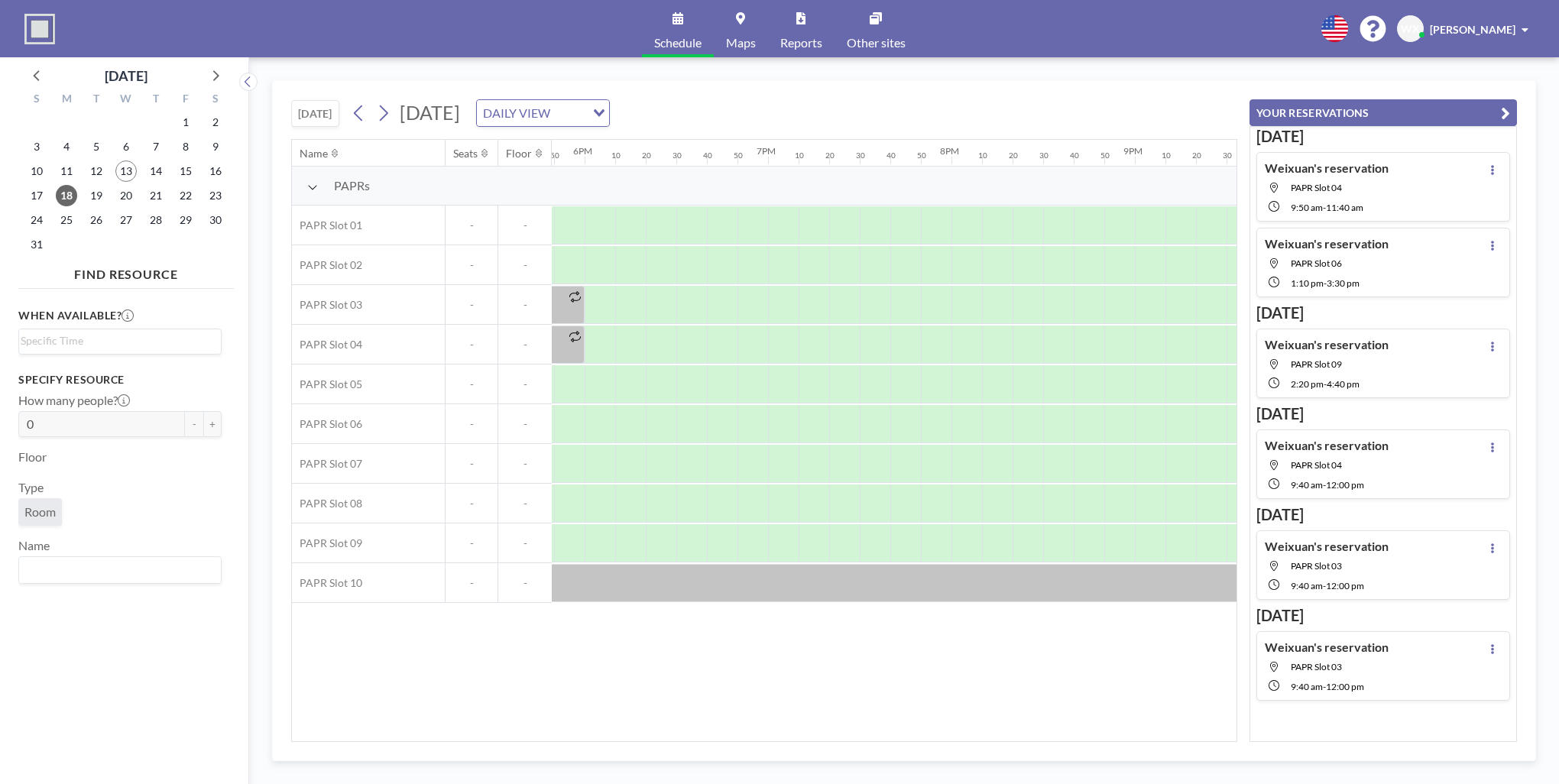
scroll to position [0, 3270]
